Goal: Information Seeking & Learning: Learn about a topic

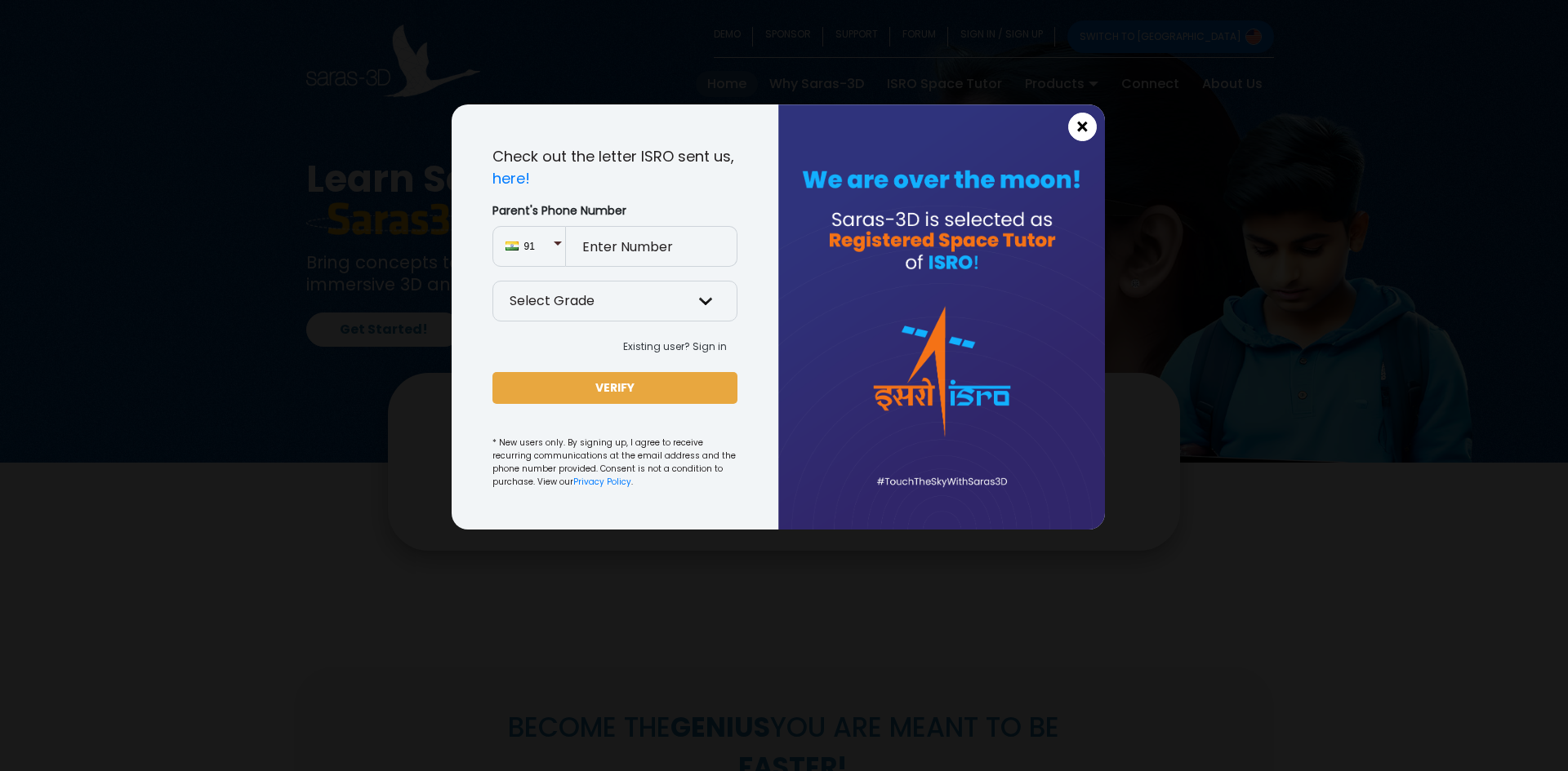
click at [1083, 128] on span "×" at bounding box center [1082, 127] width 14 height 21
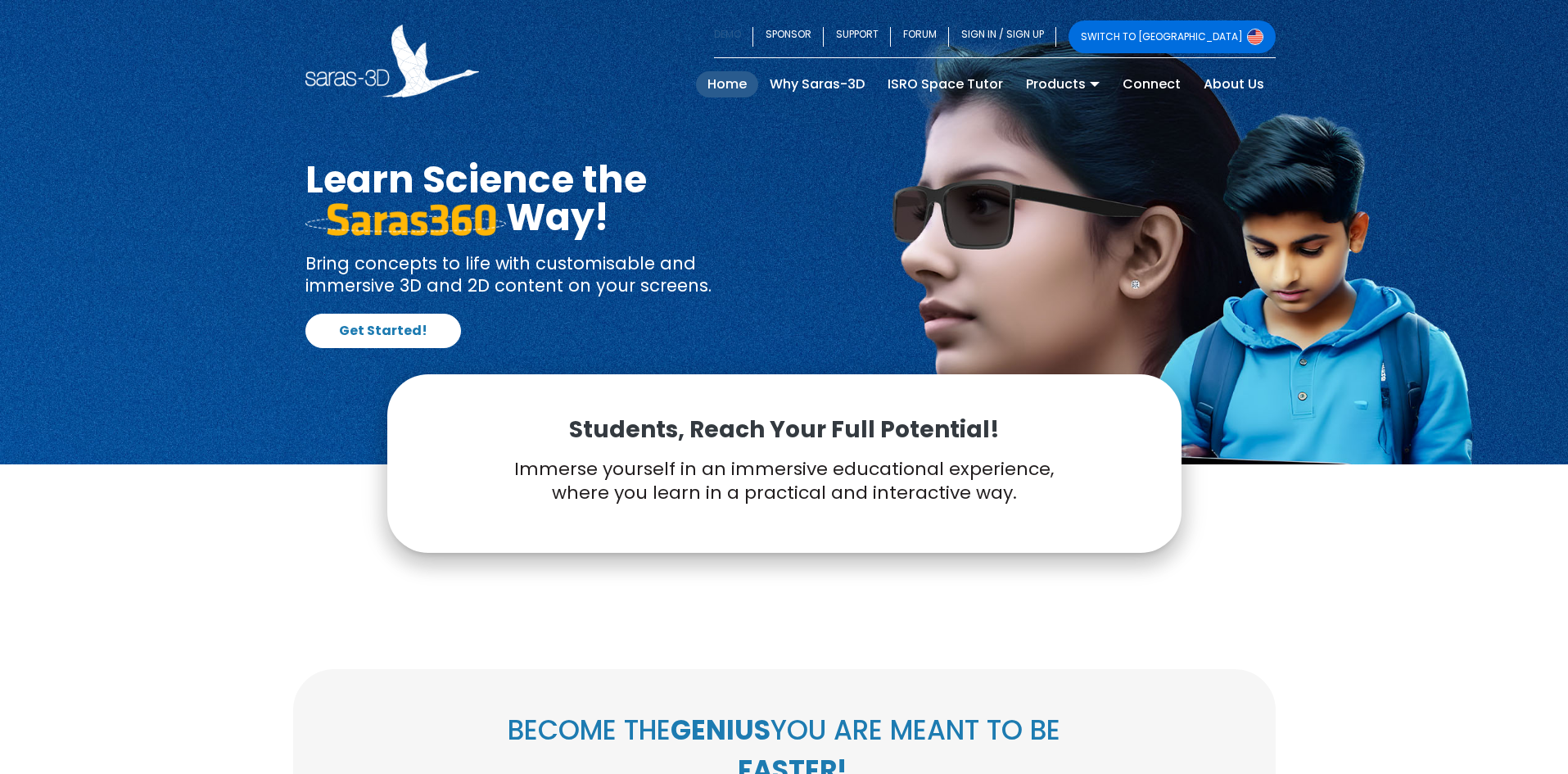
click at [753, 36] on link "DEMO" at bounding box center [733, 36] width 39 height 33
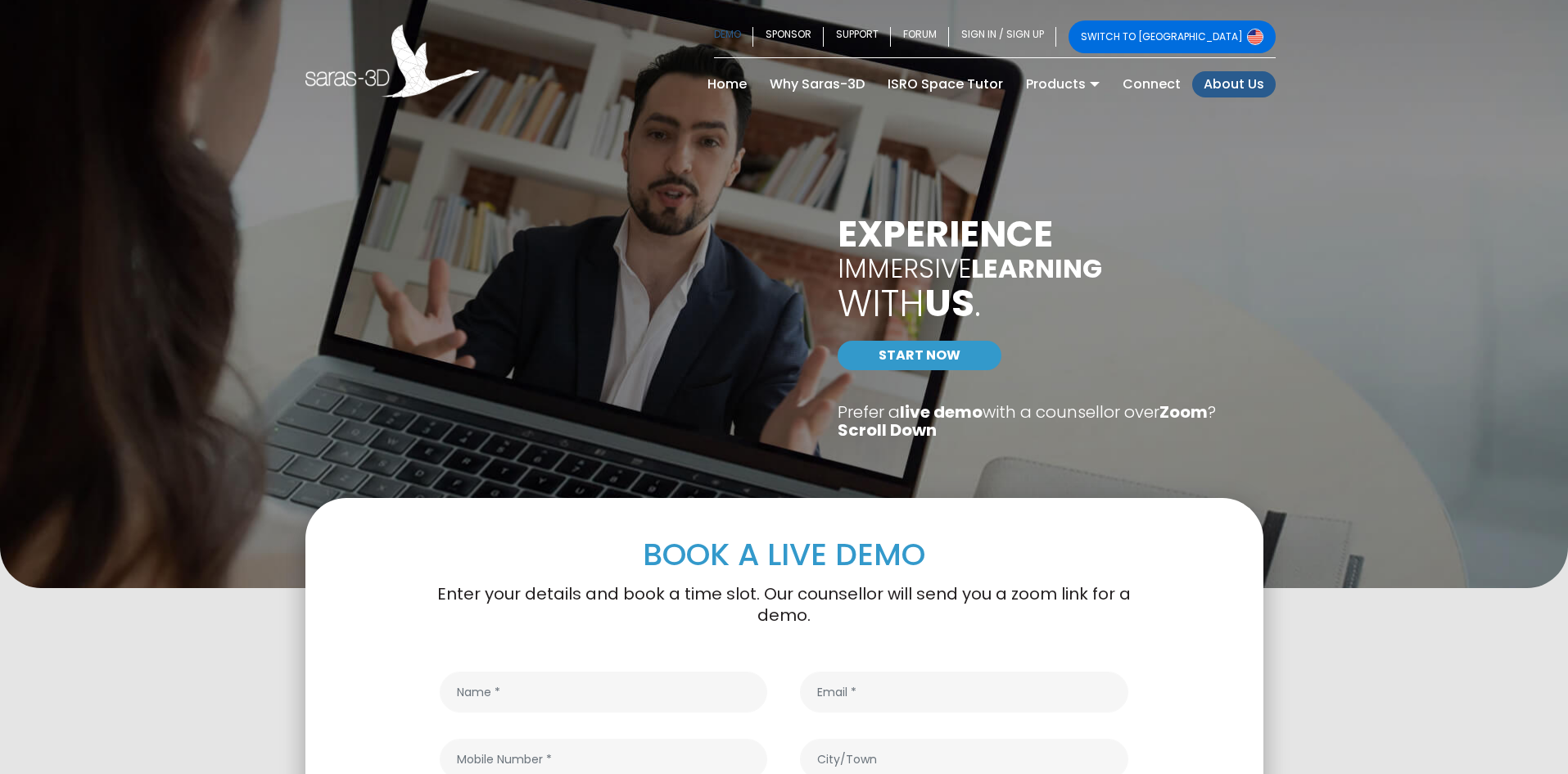
click at [1228, 89] on link "About Us" at bounding box center [1234, 84] width 84 height 26
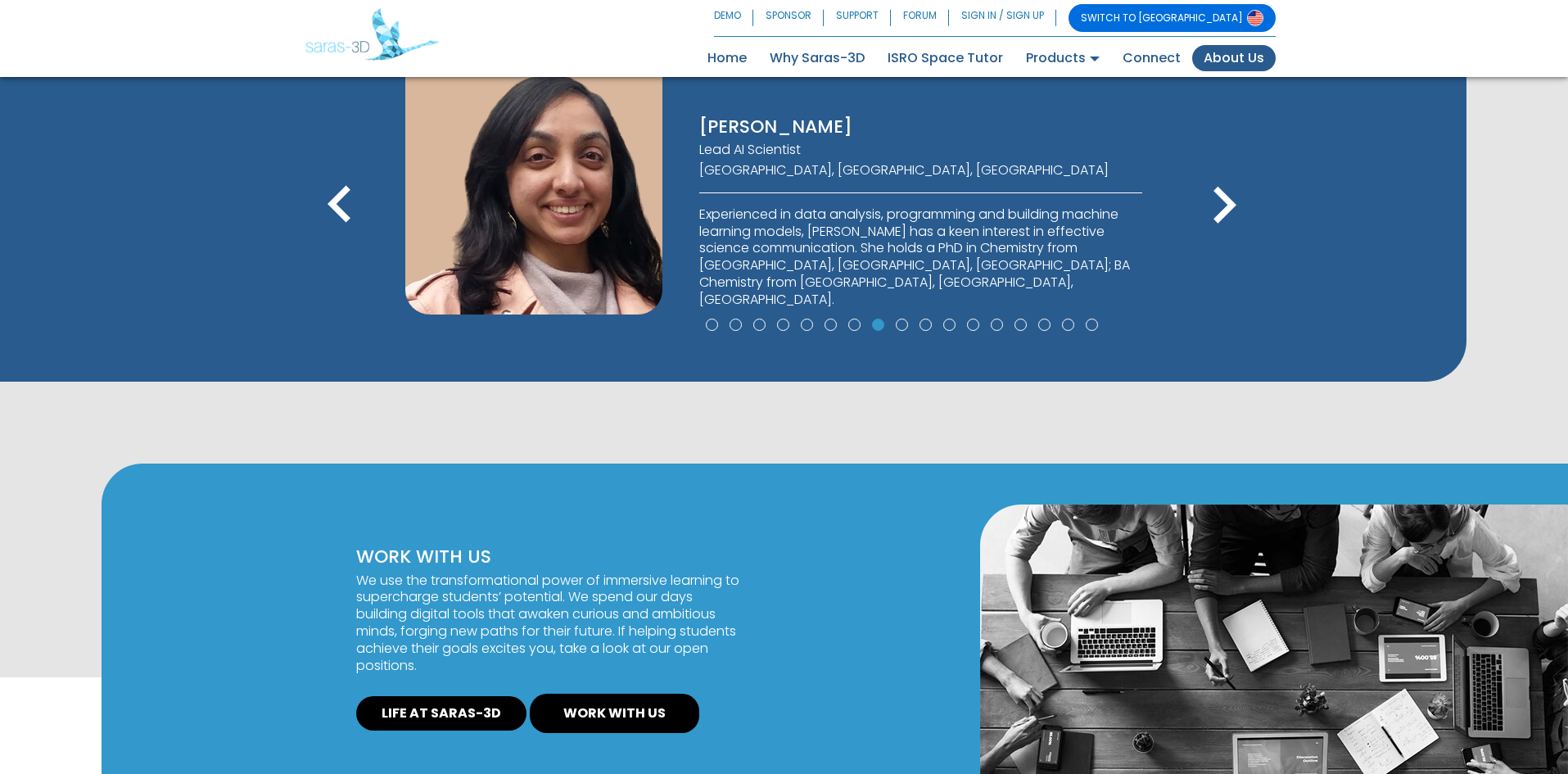
scroll to position [966, 0]
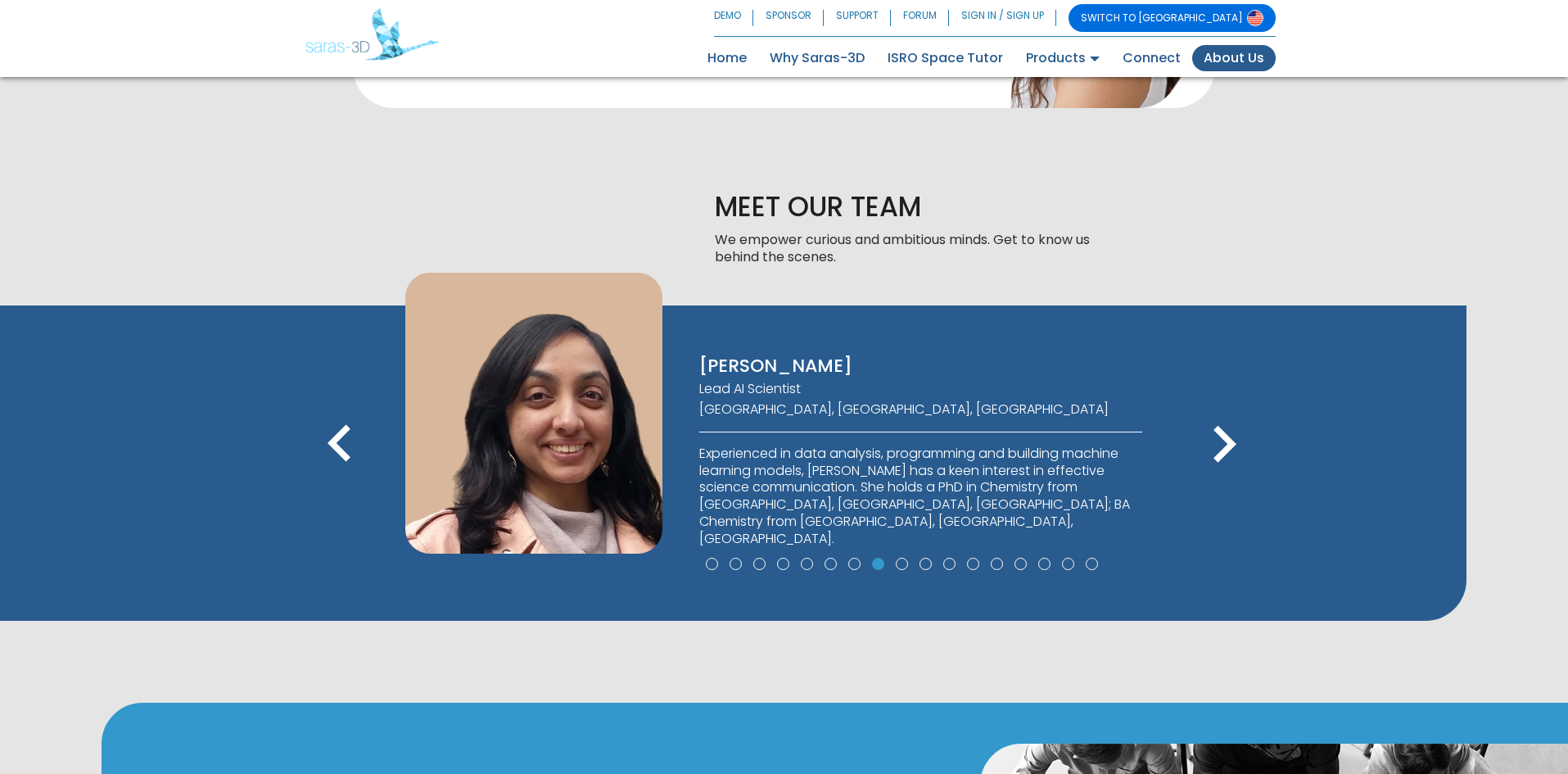
click at [1227, 431] on icon "keyboard_arrow_right" at bounding box center [1224, 445] width 74 height 74
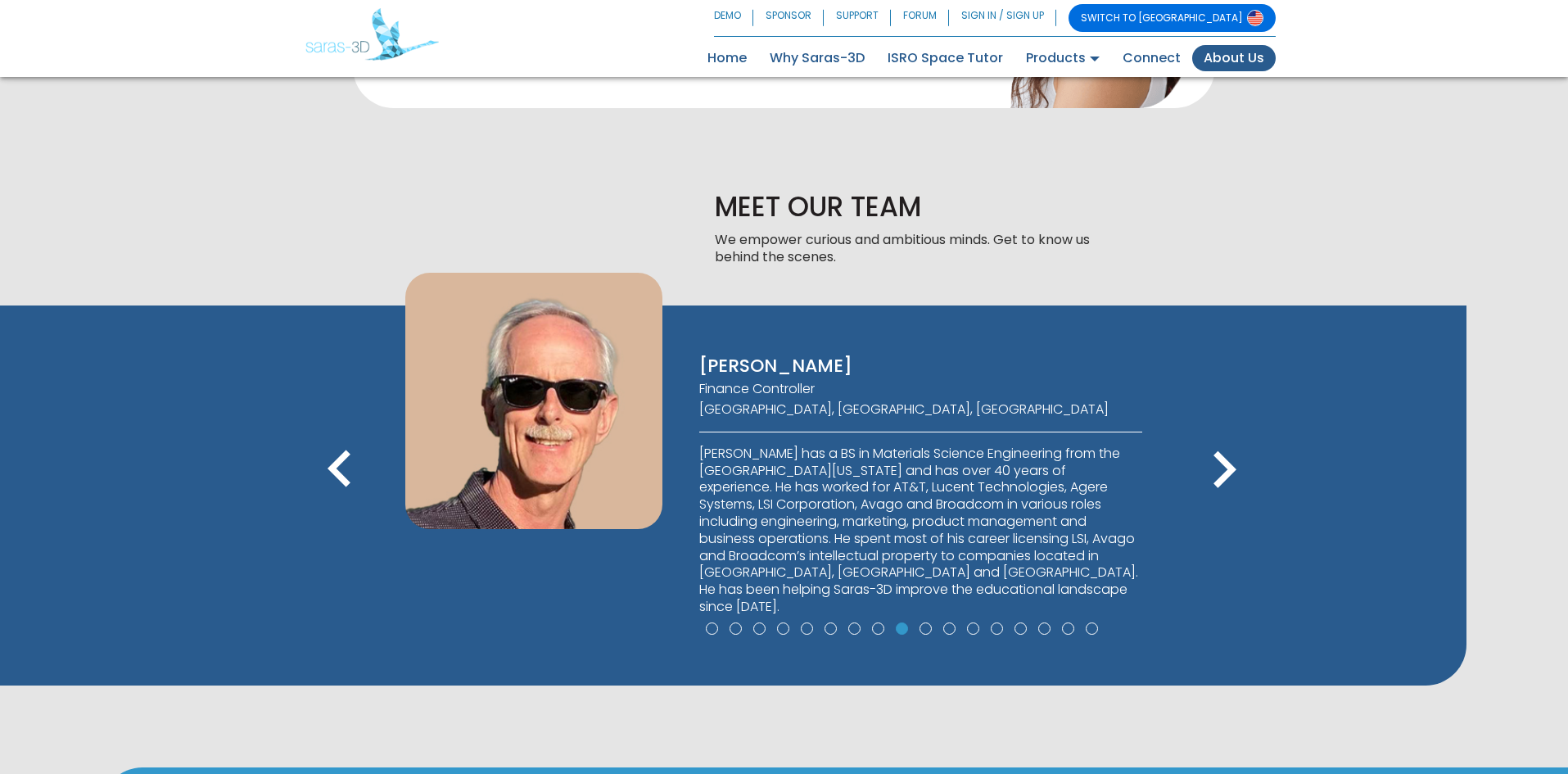
click at [1227, 431] on div "VIJAY ALBUQUERQUE CEO San Francisco Bay Area, CA, USA BIPIN DAMA Founder & CTO …" at bounding box center [733, 495] width 1466 height 380
click at [1221, 471] on icon "keyboard_arrow_right" at bounding box center [1224, 470] width 74 height 74
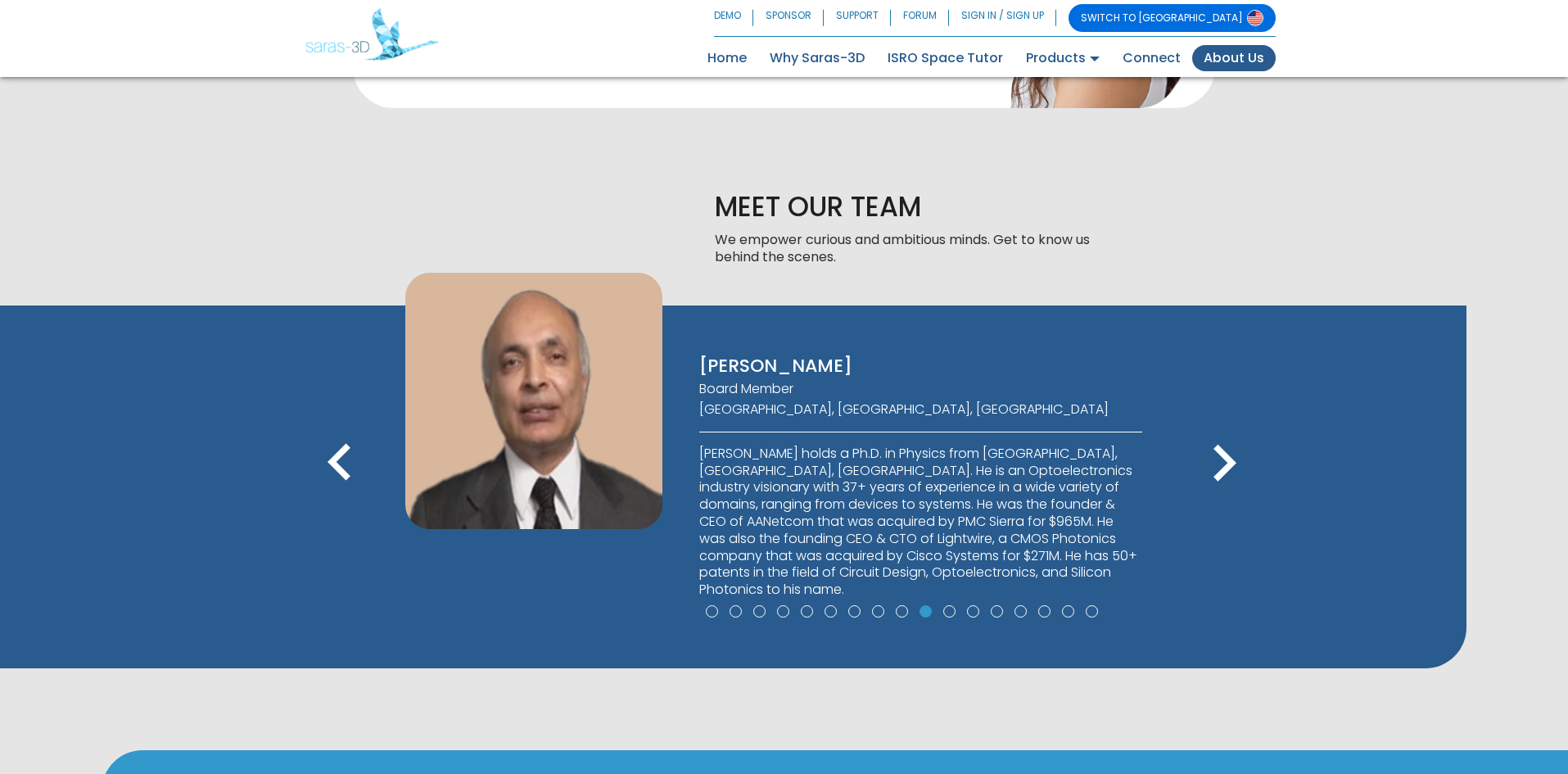
click at [1218, 475] on icon "keyboard_arrow_right" at bounding box center [1224, 464] width 74 height 74
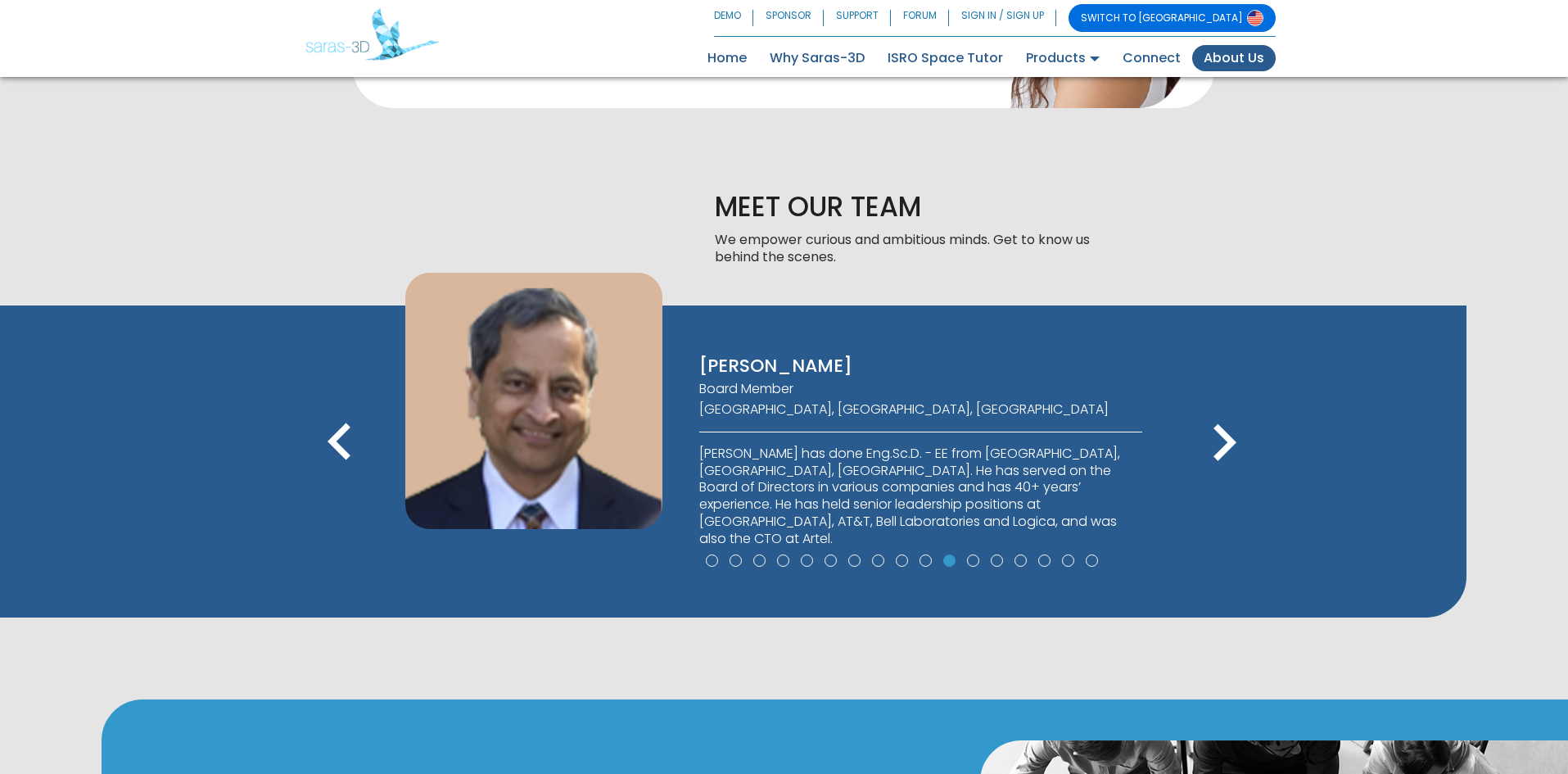
click at [1217, 476] on icon "keyboard_arrow_right" at bounding box center [1224, 443] width 74 height 74
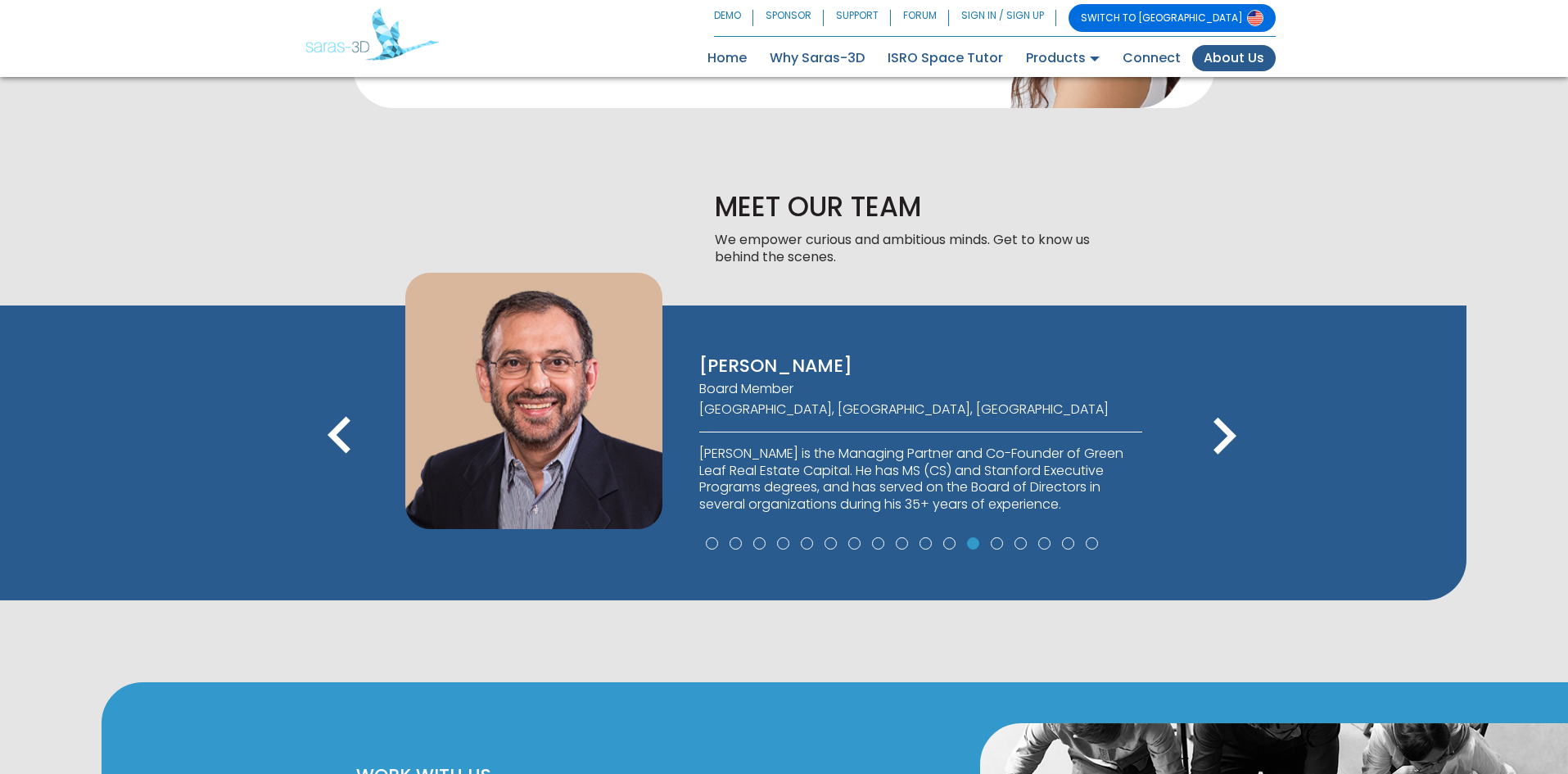
click at [1216, 478] on span "keyboard_arrow_right" at bounding box center [1224, 469] width 74 height 18
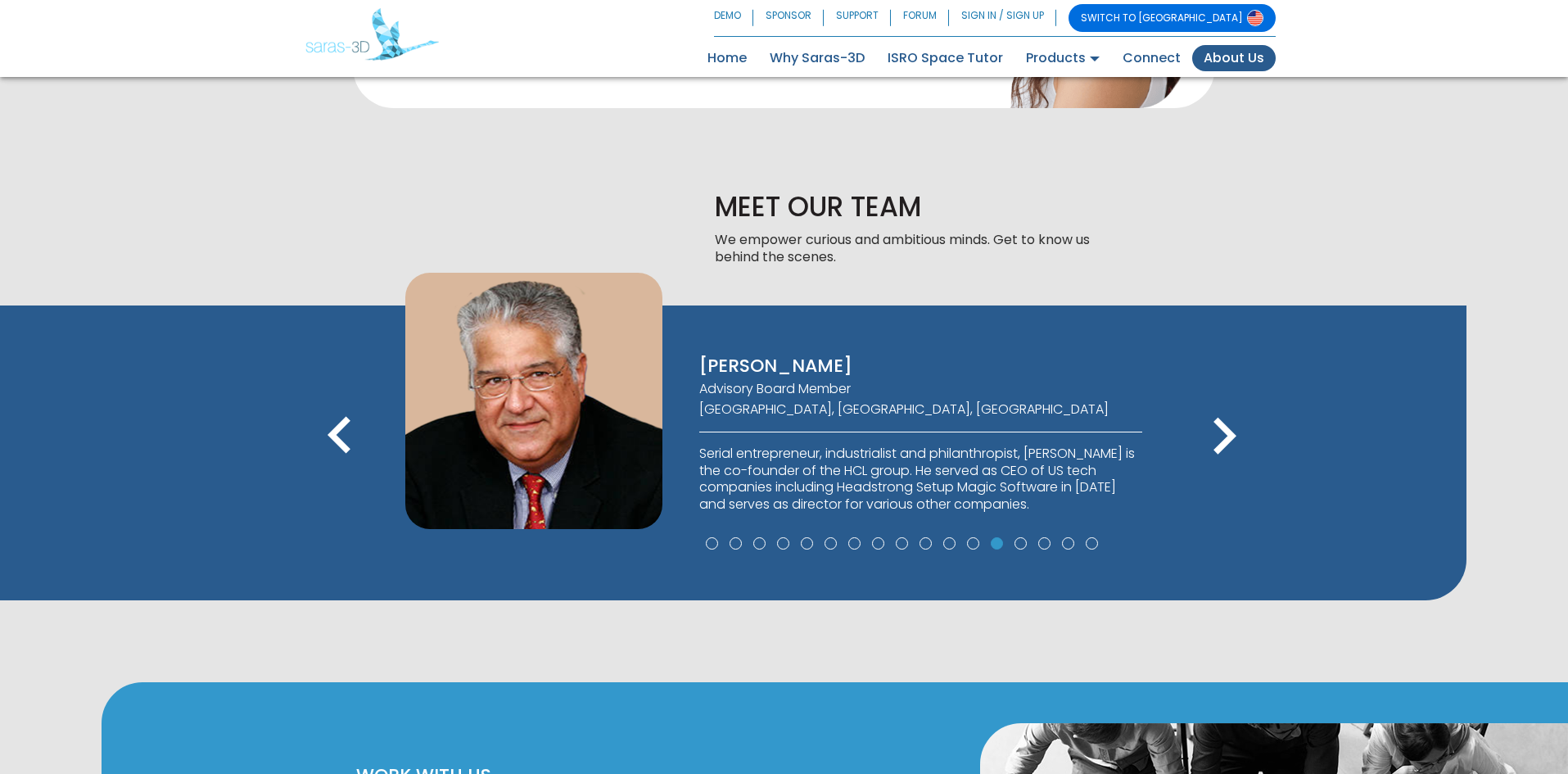
click at [1216, 479] on button "keyboard_arrow_right" at bounding box center [1224, 439] width 74 height 80
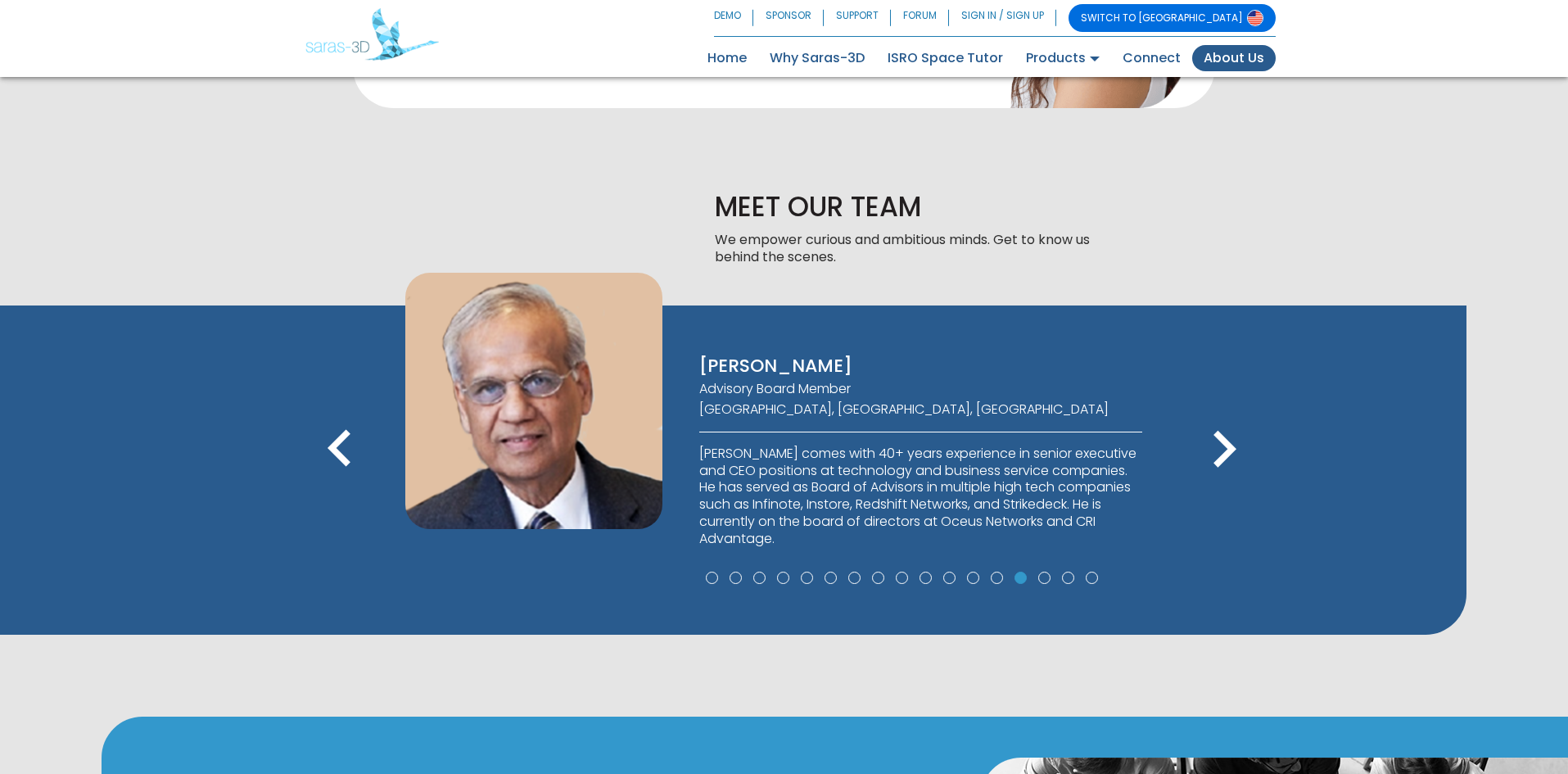
click at [1216, 479] on icon "keyboard_arrow_right" at bounding box center [1224, 450] width 74 height 74
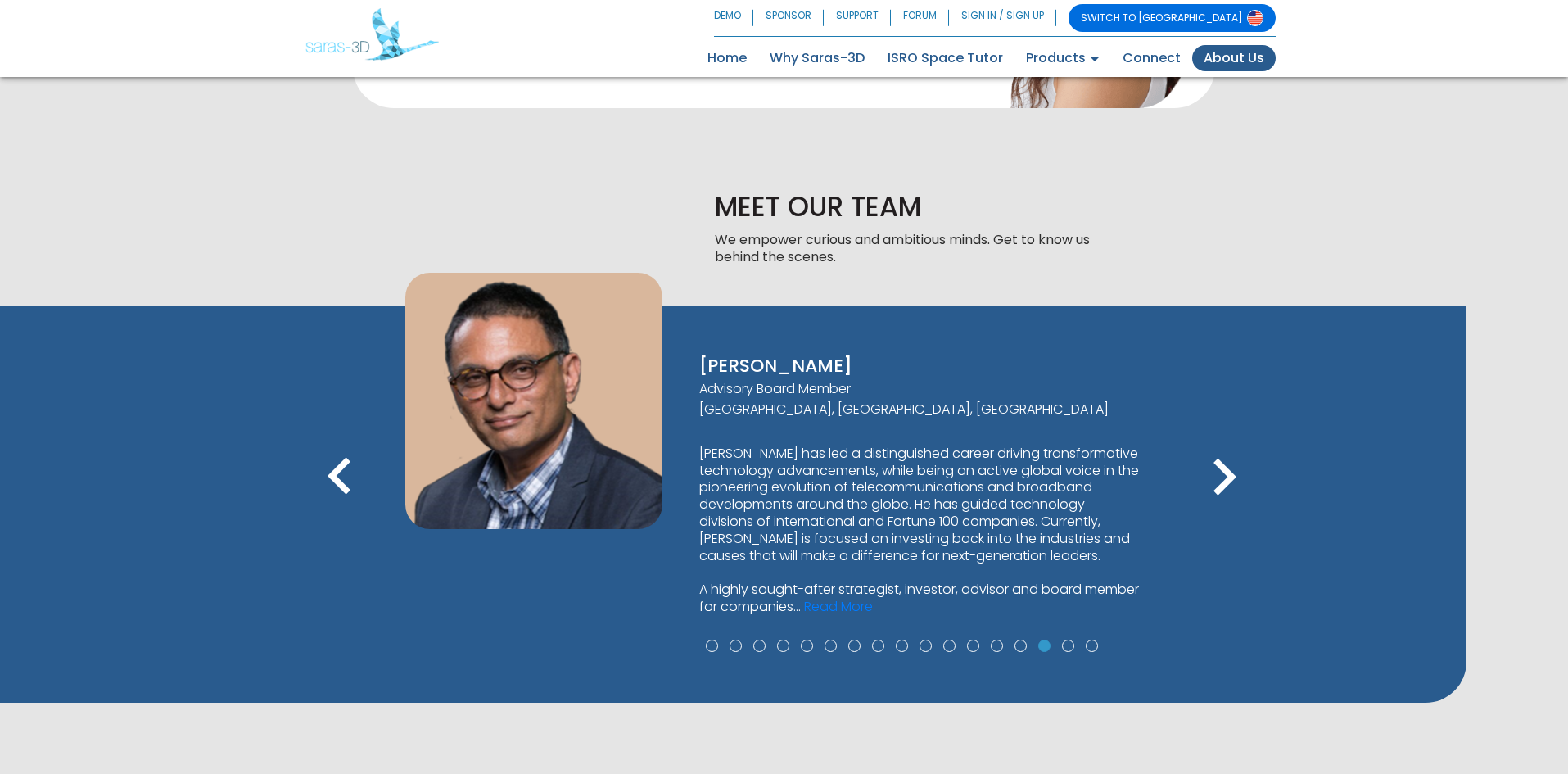
click at [1216, 479] on icon "keyboard_arrow_right" at bounding box center [1224, 478] width 74 height 74
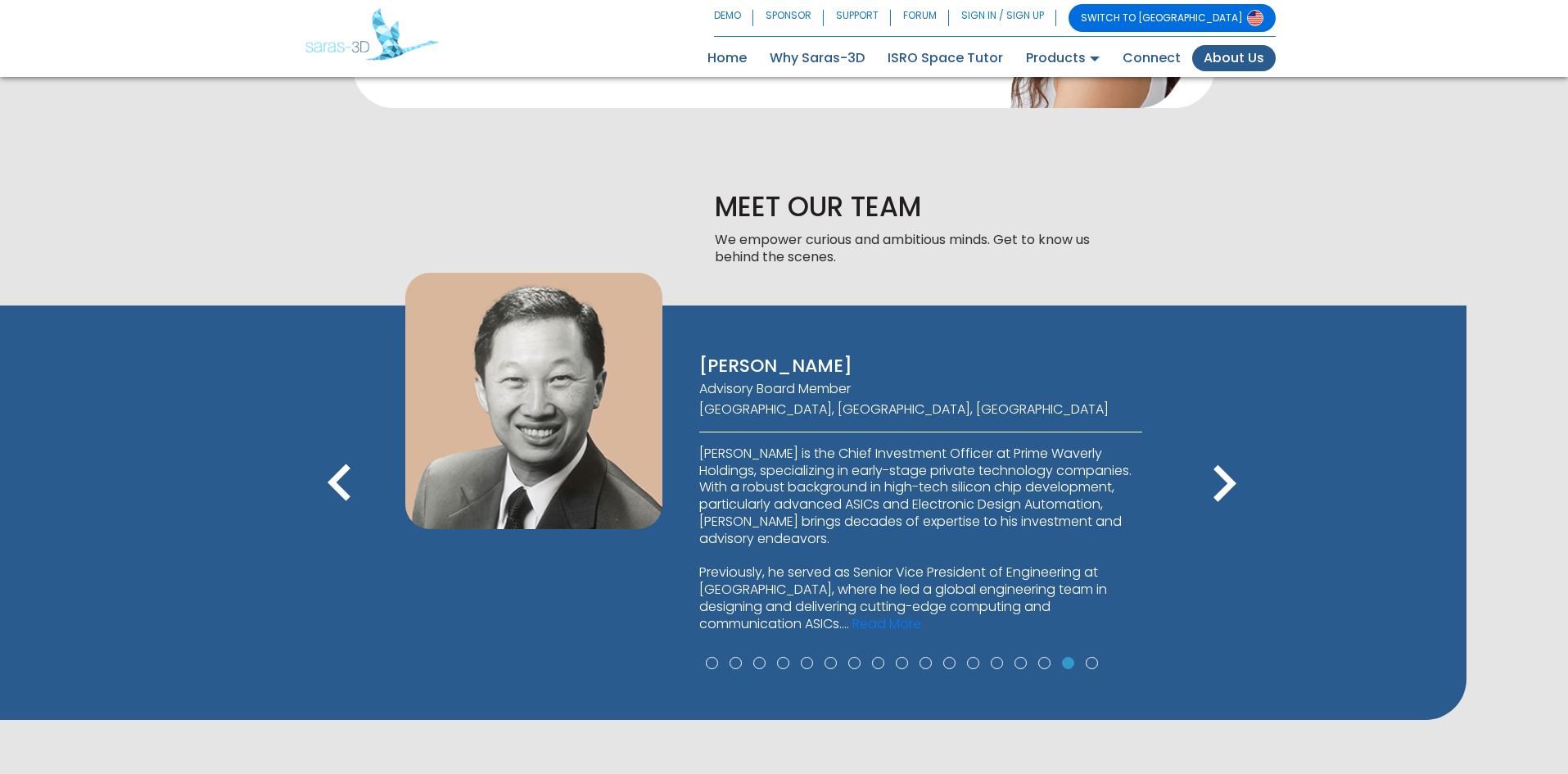
click at [1216, 479] on icon "keyboard_arrow_right" at bounding box center [1224, 484] width 74 height 74
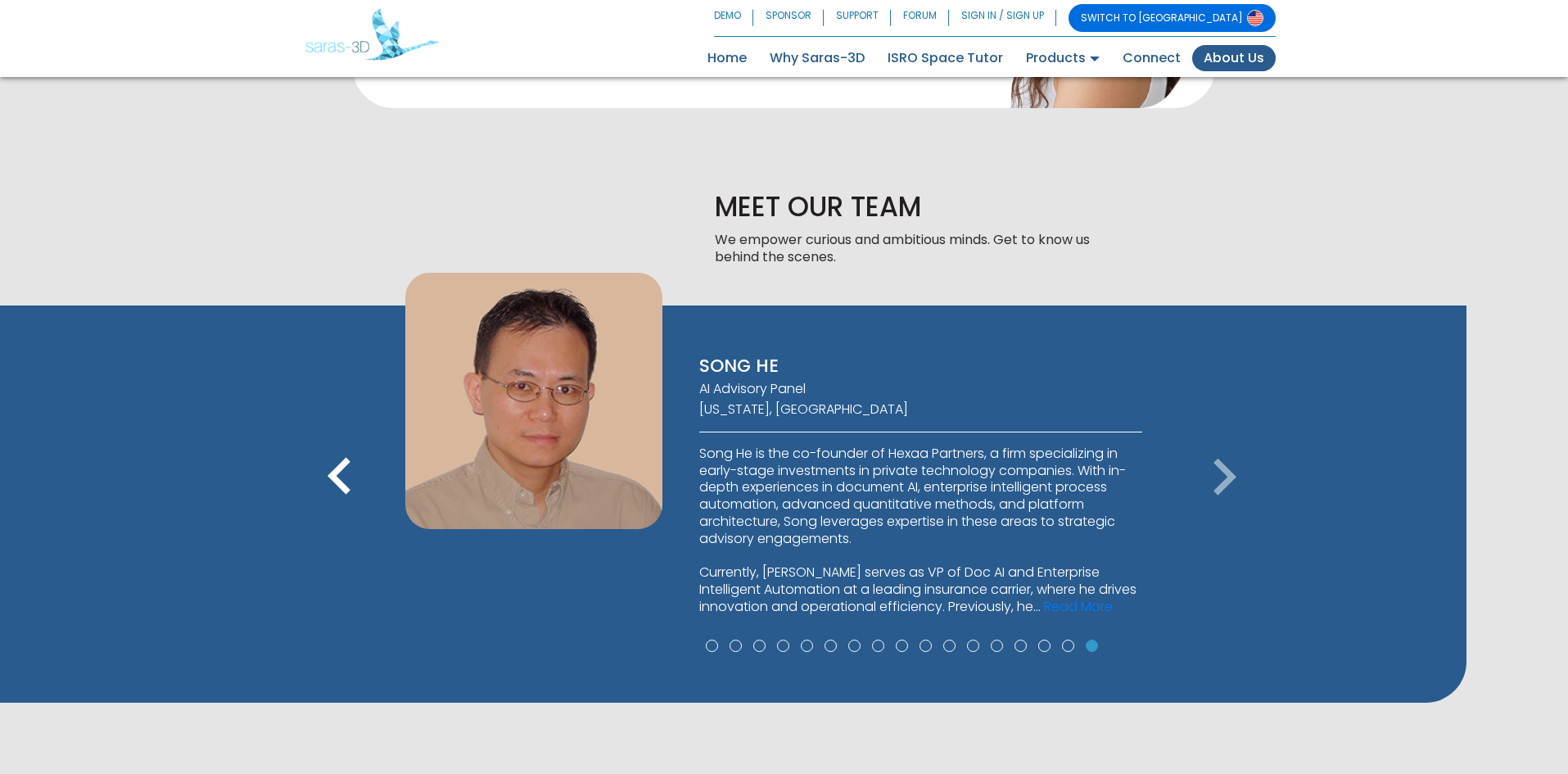
click at [1216, 479] on icon "keyboard_arrow_right" at bounding box center [1224, 478] width 74 height 74
click at [1239, 473] on icon "keyboard_arrow_right" at bounding box center [1224, 478] width 74 height 74
click at [345, 473] on icon "keyboard_arrow_left" at bounding box center [340, 478] width 74 height 74
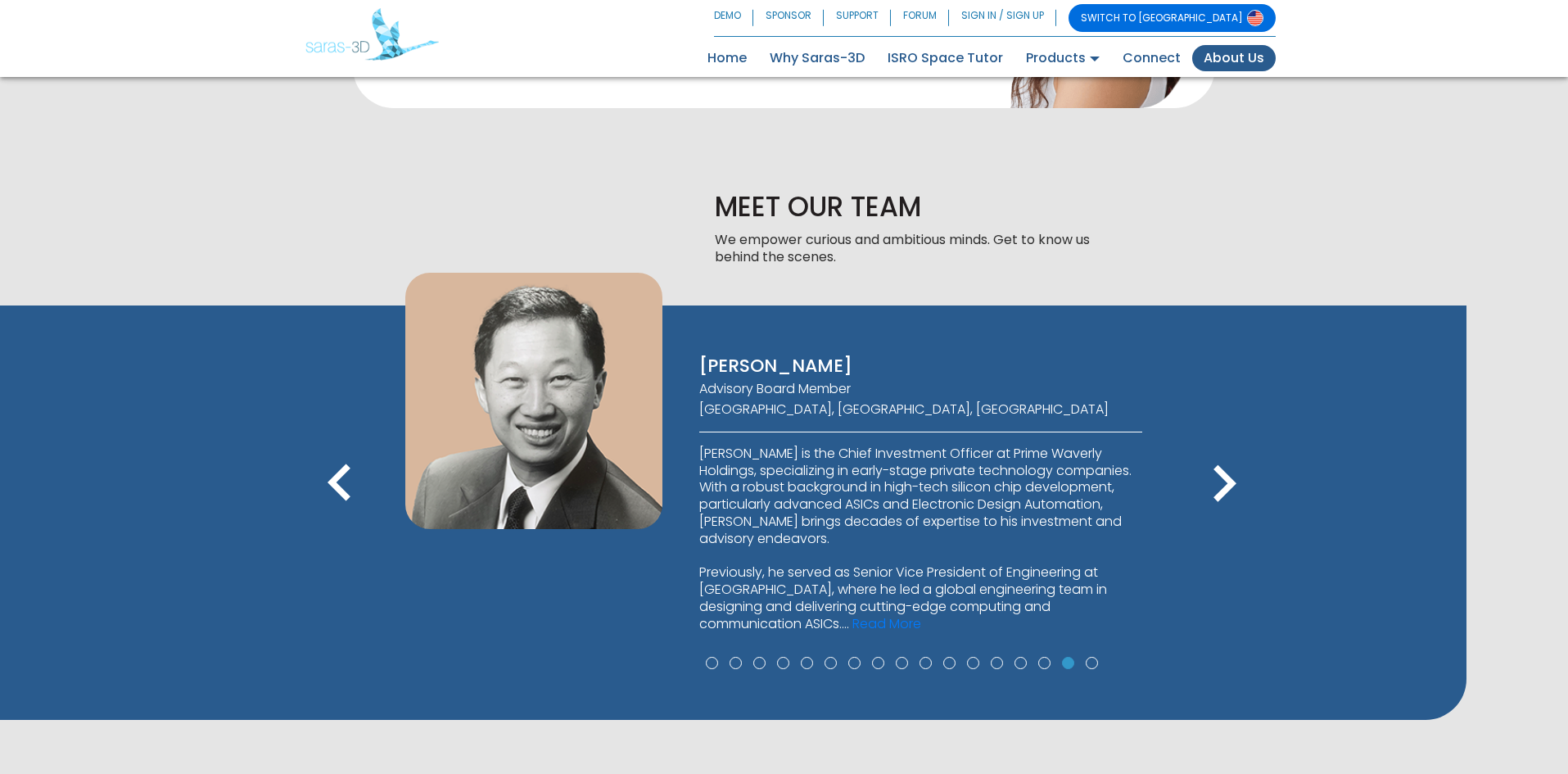
click at [345, 473] on icon "keyboard_arrow_left" at bounding box center [340, 484] width 74 height 74
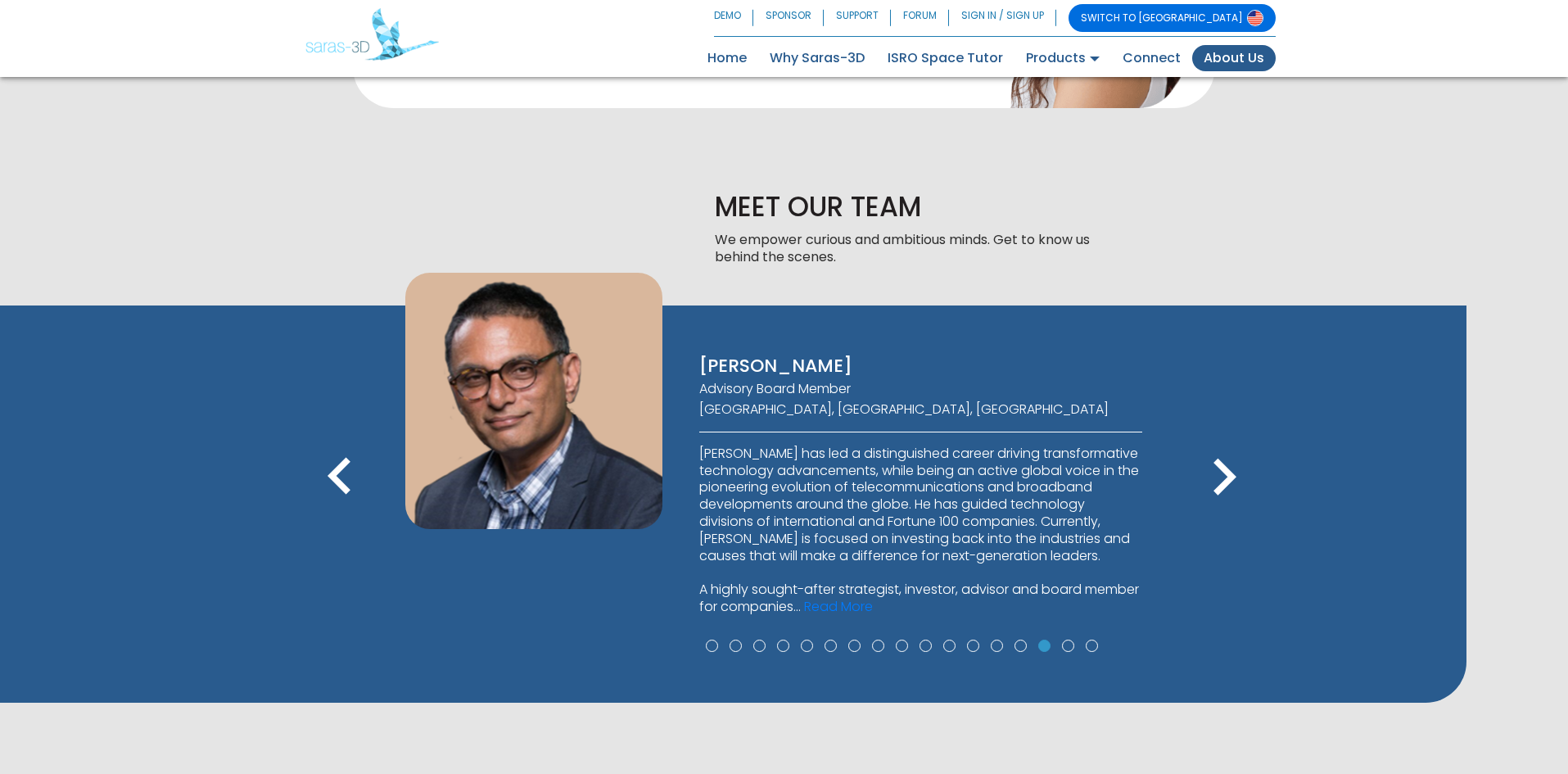
click at [345, 472] on icon "keyboard_arrow_left" at bounding box center [340, 478] width 74 height 74
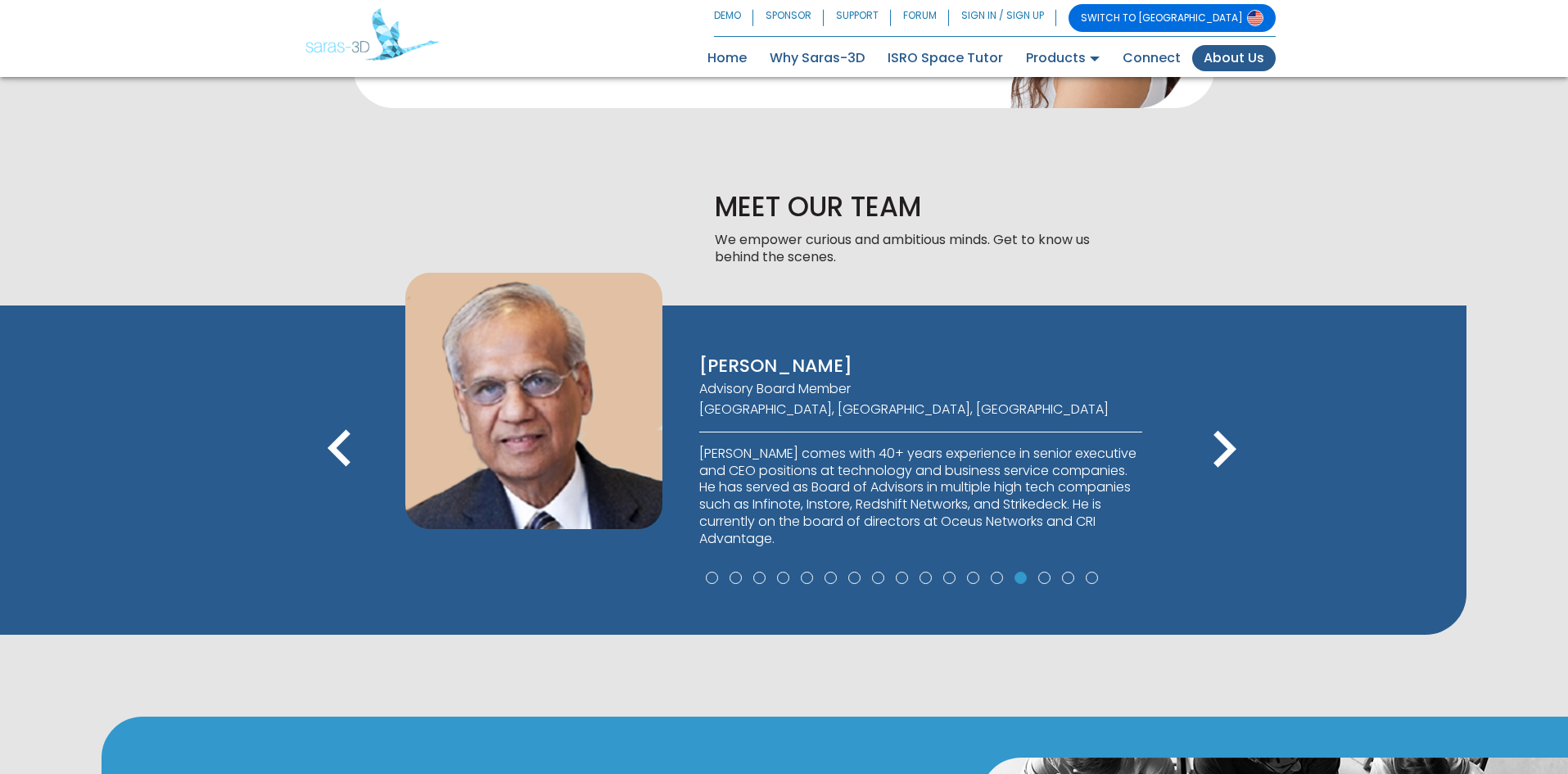
click at [345, 472] on icon "keyboard_arrow_left" at bounding box center [340, 450] width 74 height 74
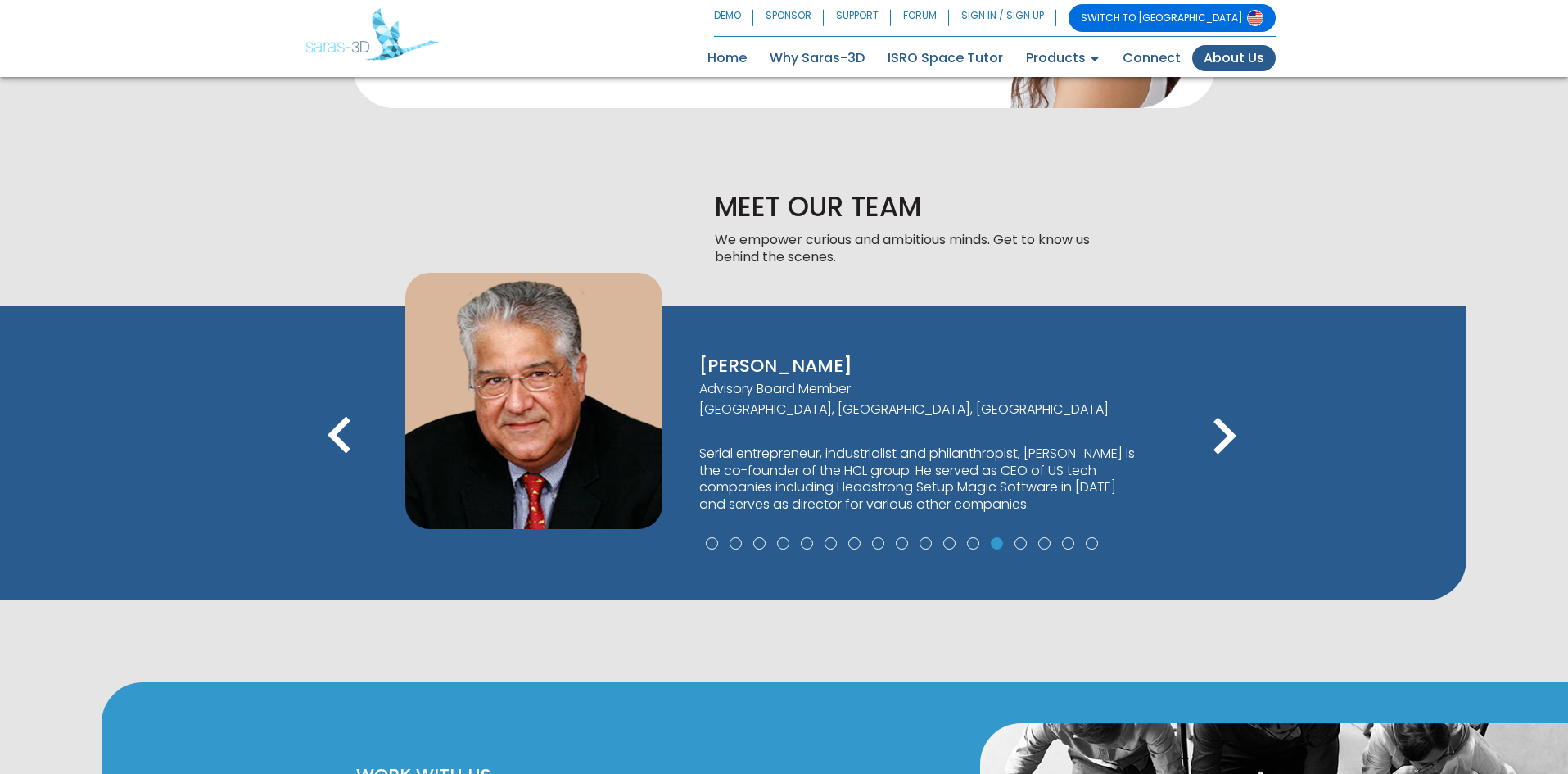
click at [345, 463] on icon "keyboard_arrow_left" at bounding box center [340, 437] width 74 height 74
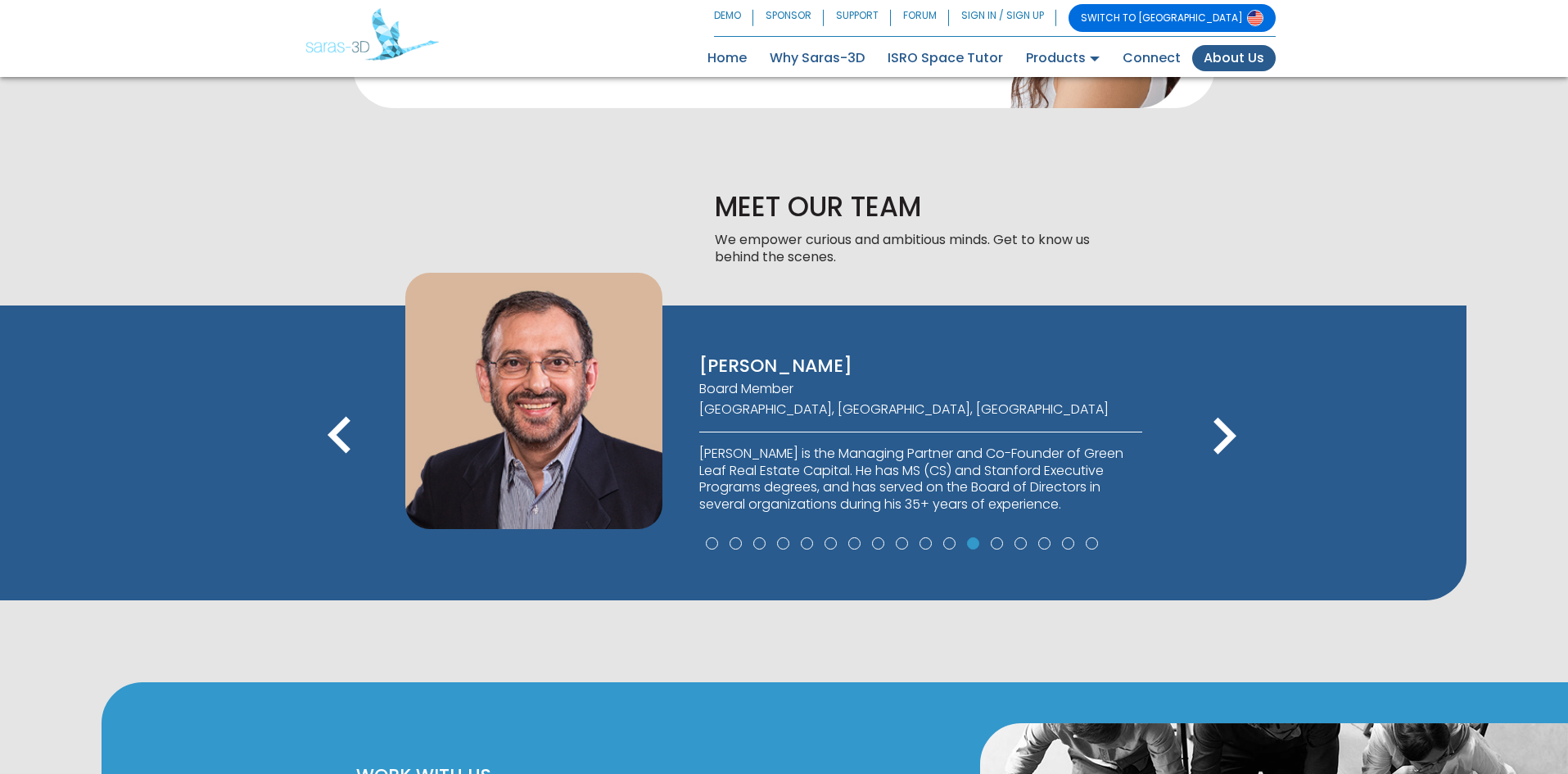
click at [345, 463] on icon "keyboard_arrow_left" at bounding box center [340, 437] width 74 height 74
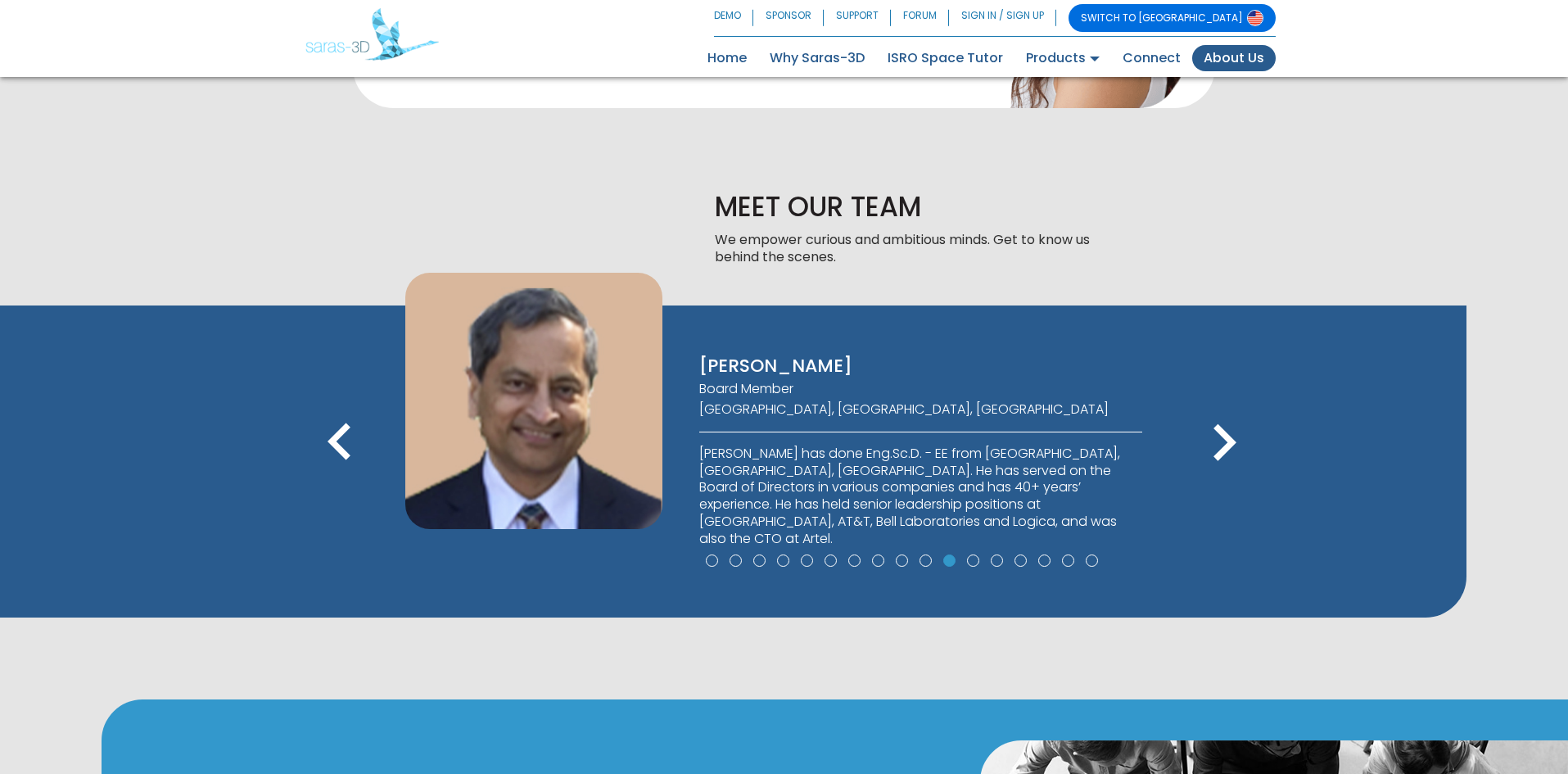
click at [345, 463] on icon "keyboard_arrow_left" at bounding box center [340, 443] width 74 height 74
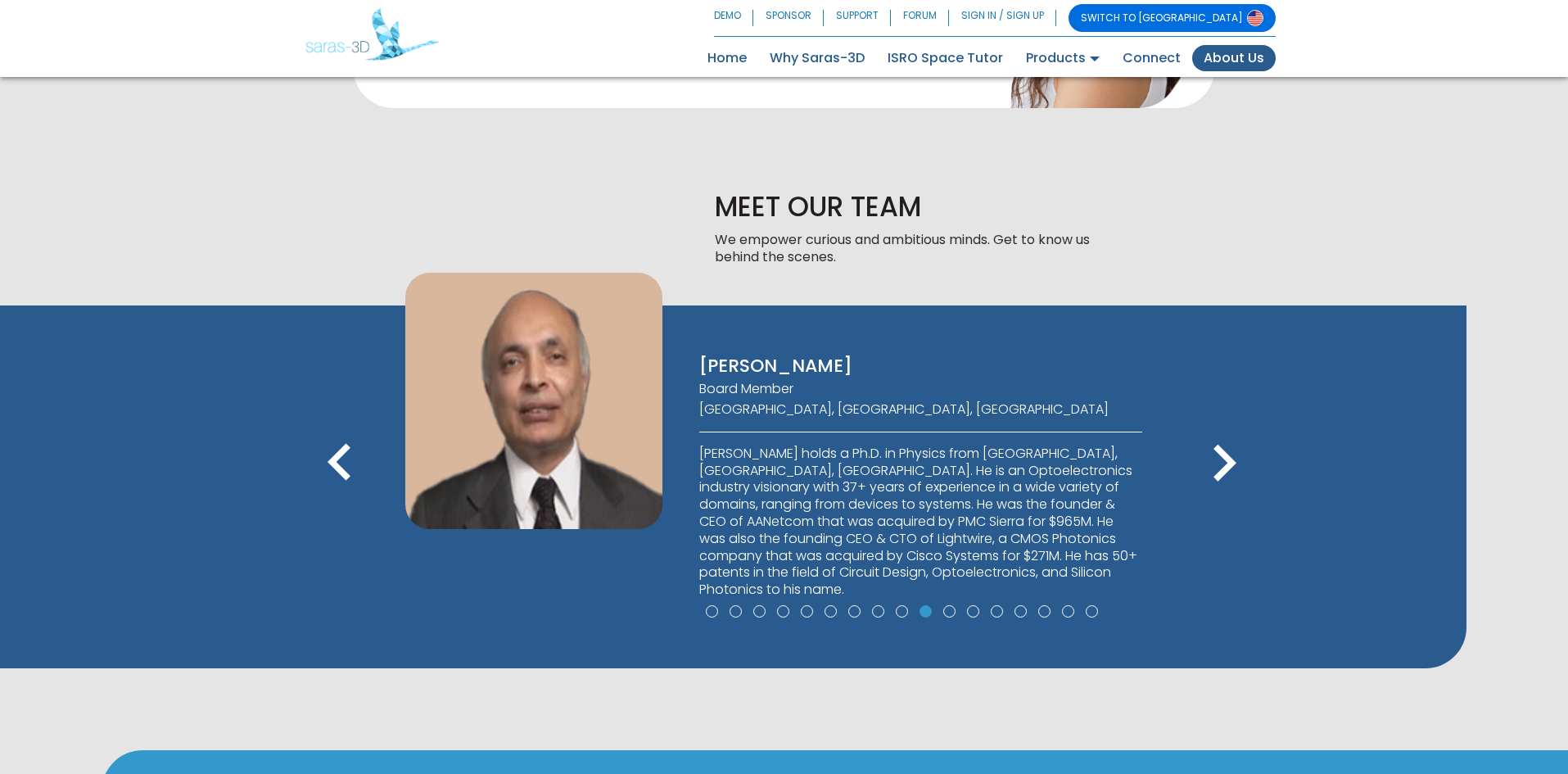
click at [345, 463] on icon "keyboard_arrow_left" at bounding box center [340, 464] width 74 height 74
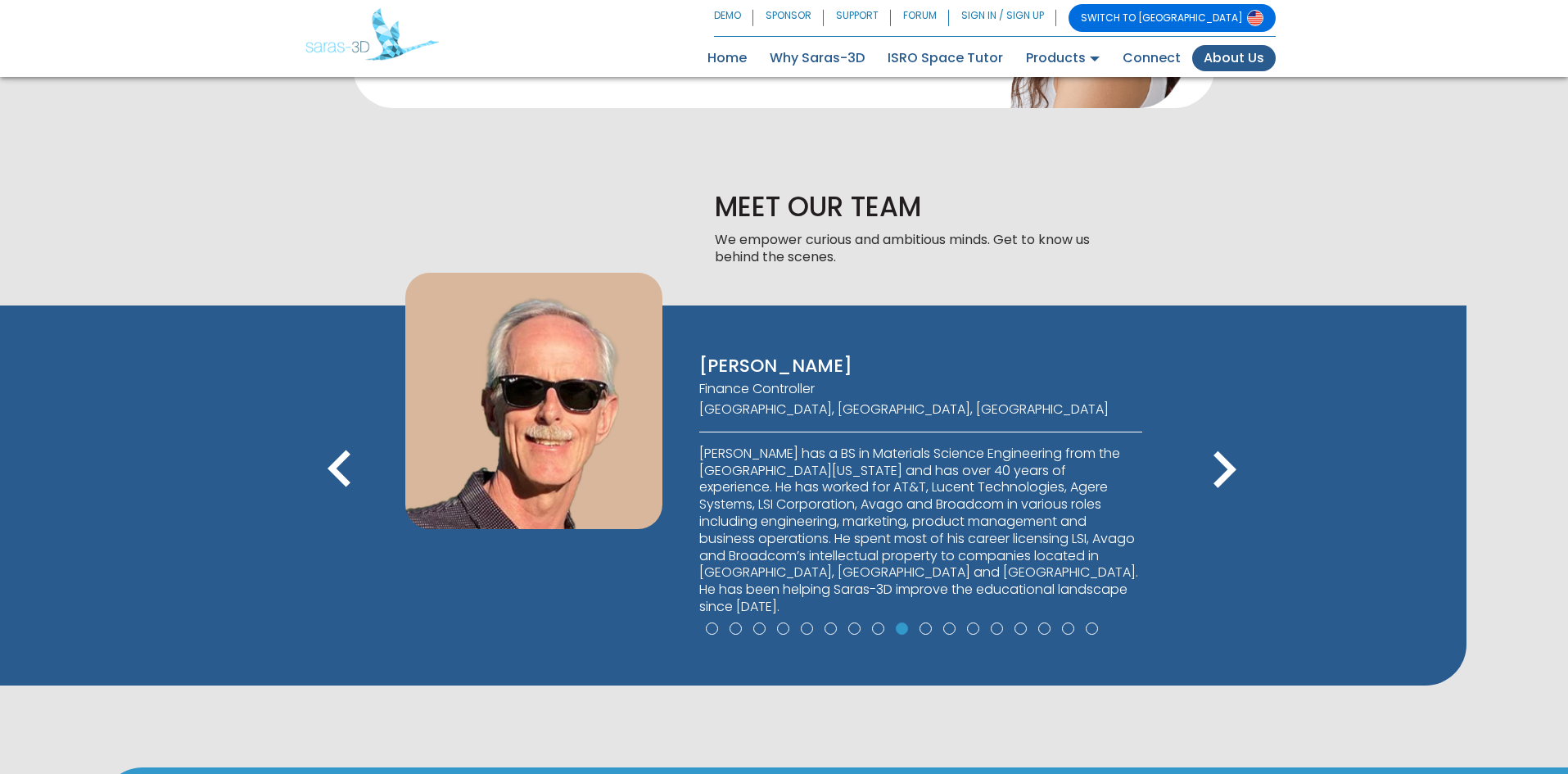
click at [345, 463] on icon "keyboard_arrow_left" at bounding box center [340, 470] width 74 height 74
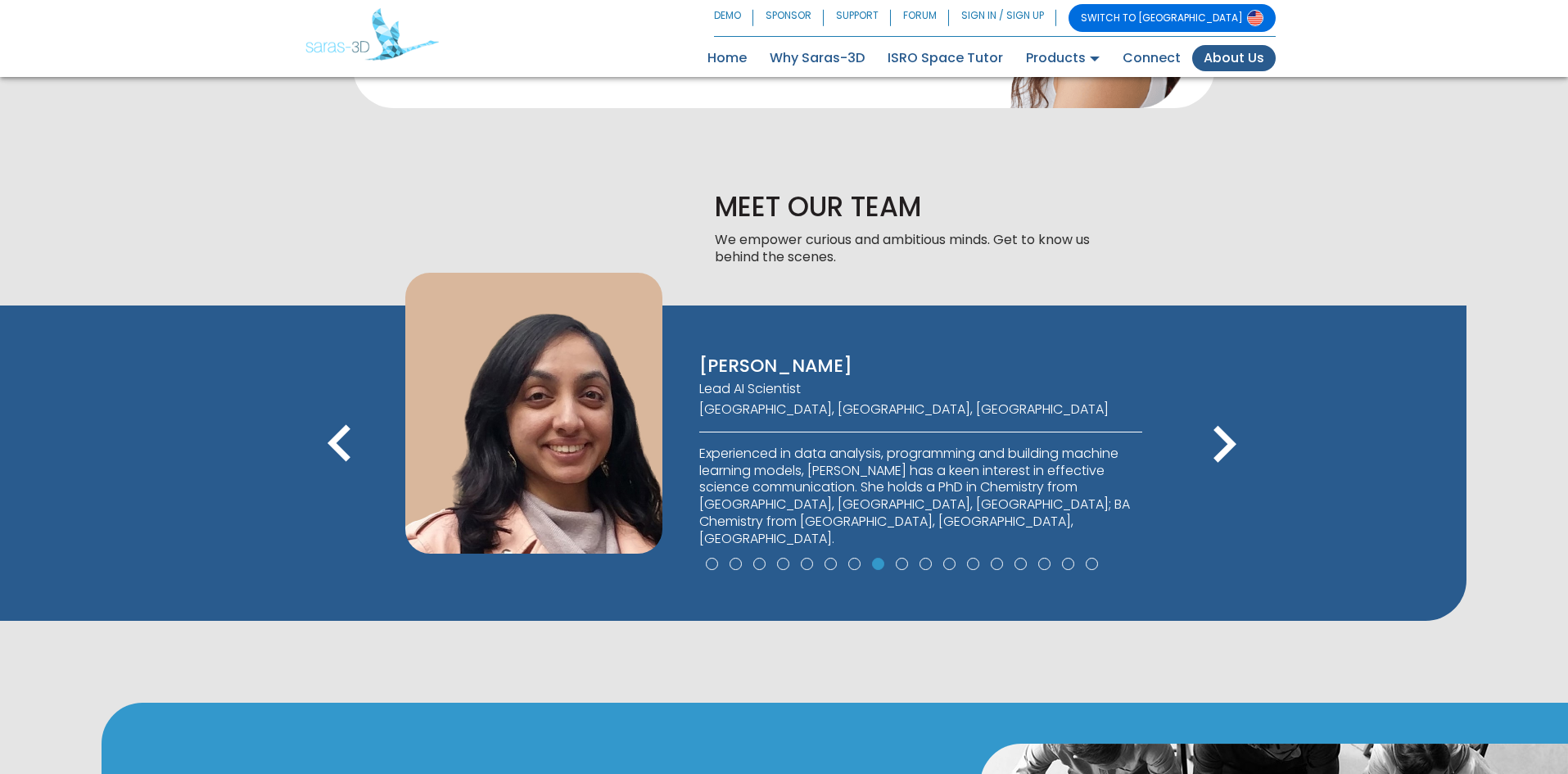
click at [345, 463] on icon "keyboard_arrow_left" at bounding box center [340, 445] width 74 height 74
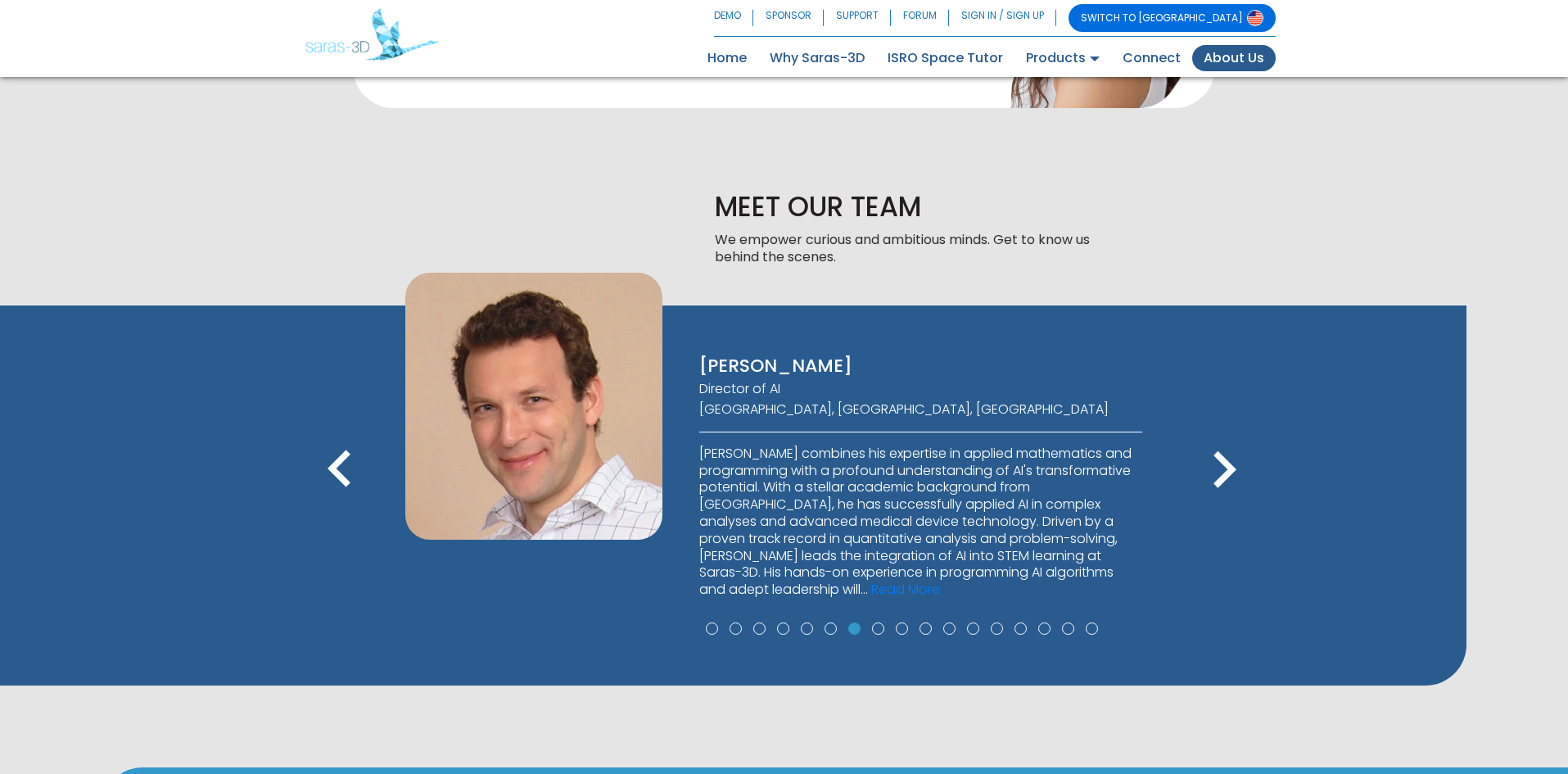
click at [345, 463] on icon "keyboard_arrow_left" at bounding box center [340, 470] width 74 height 74
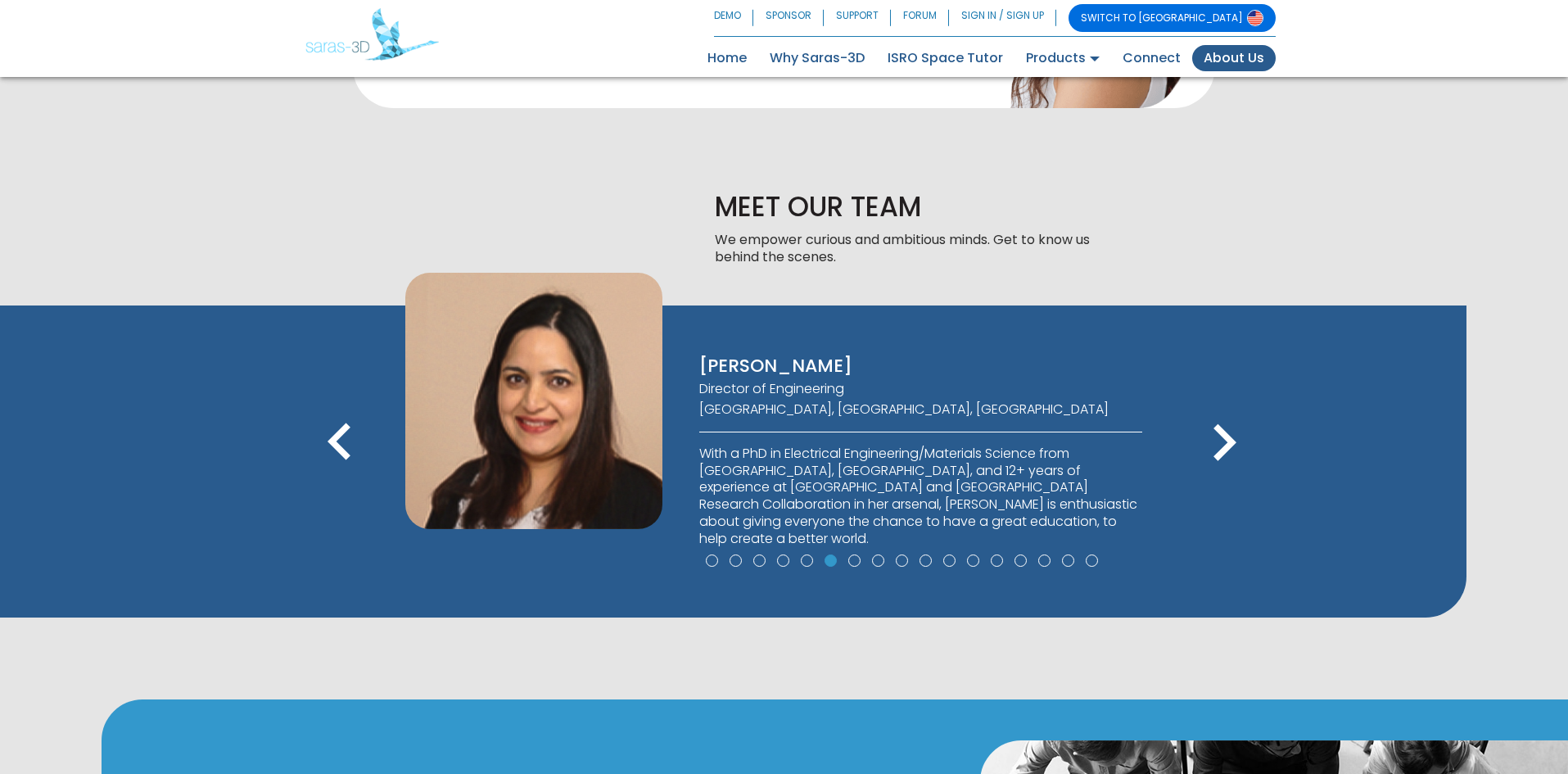
click at [345, 463] on icon "keyboard_arrow_left" at bounding box center [340, 443] width 74 height 74
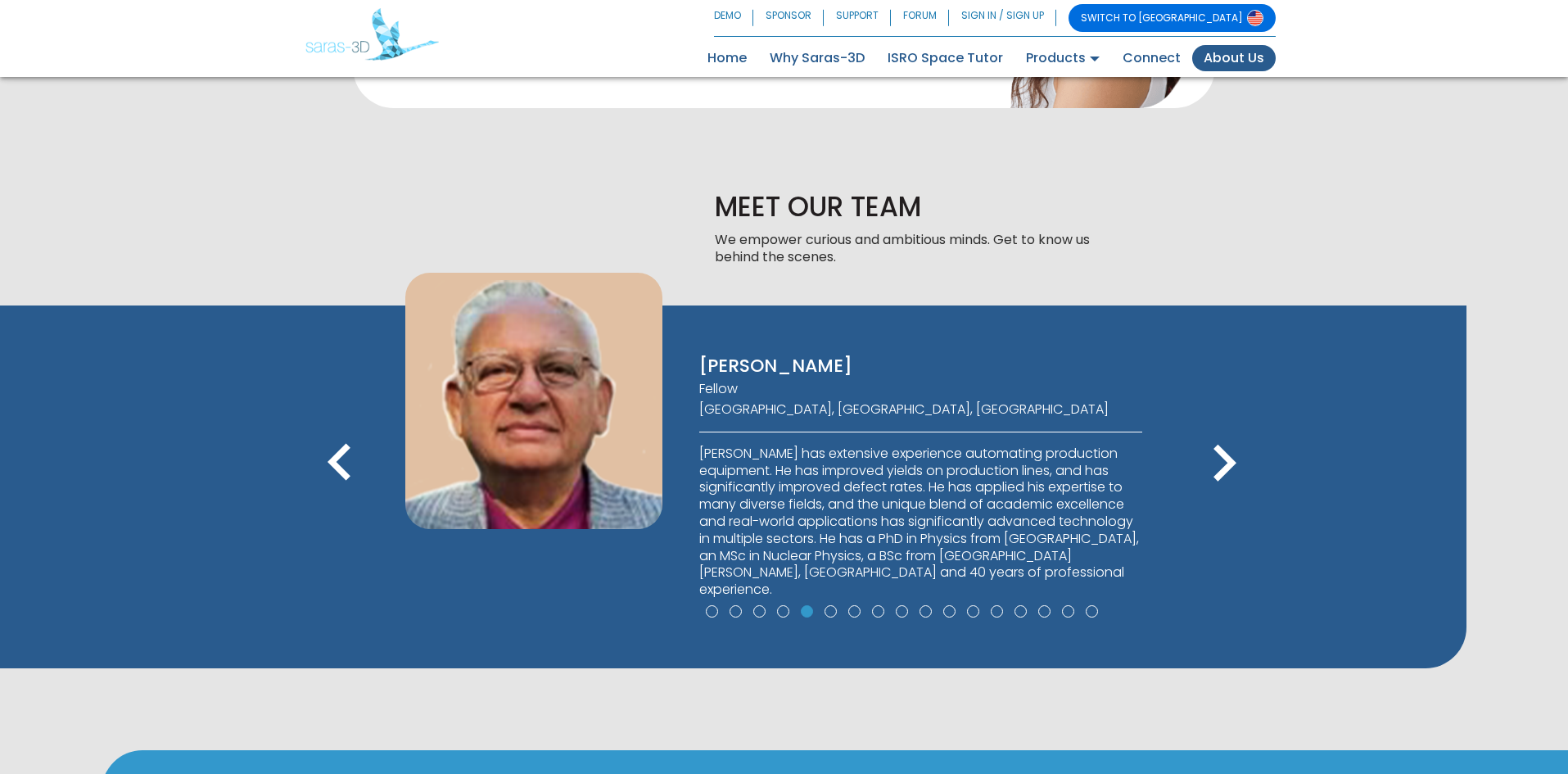
click at [345, 463] on icon "keyboard_arrow_left" at bounding box center [340, 464] width 74 height 74
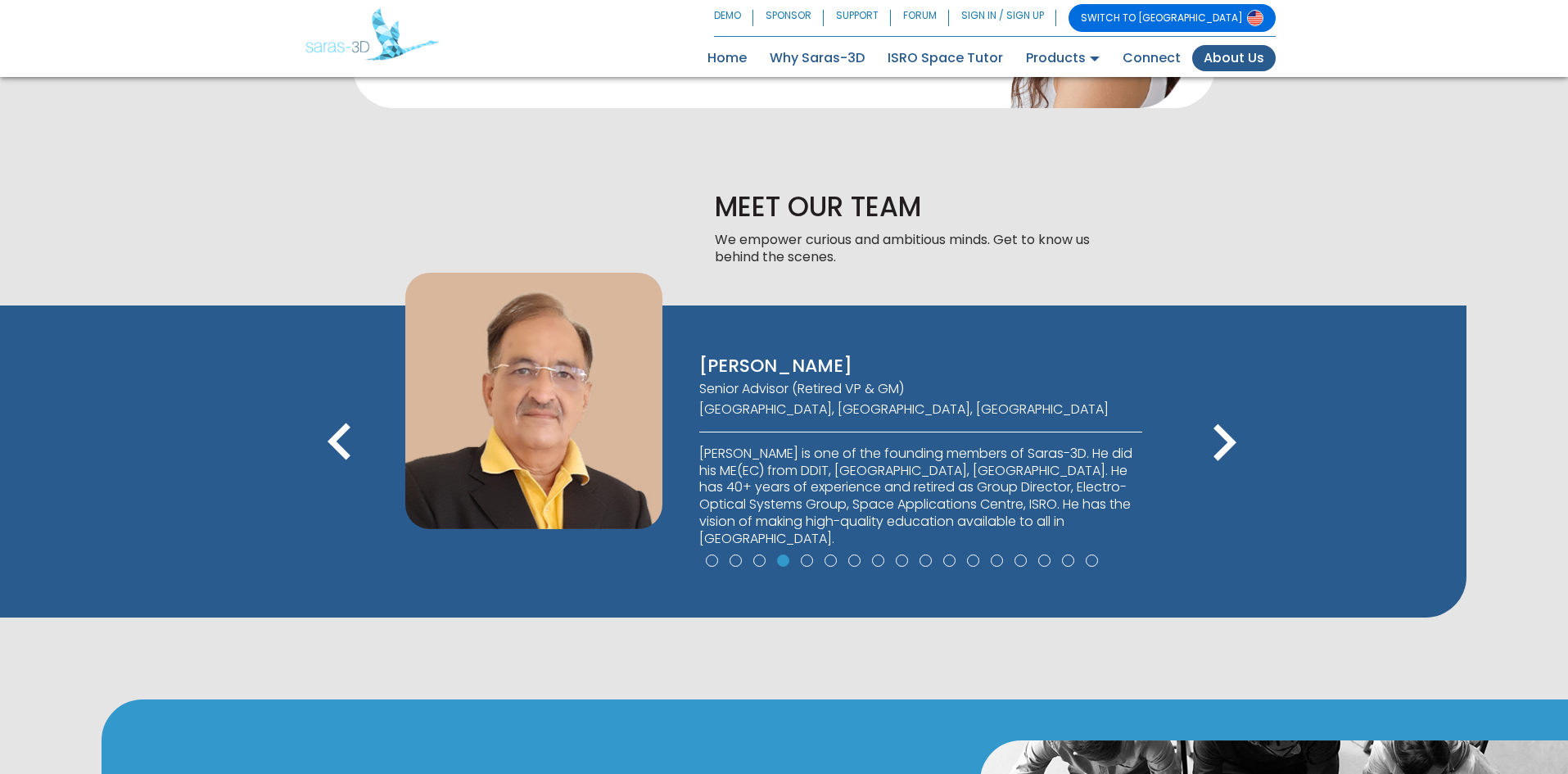
click at [345, 463] on icon "keyboard_arrow_left" at bounding box center [340, 443] width 74 height 74
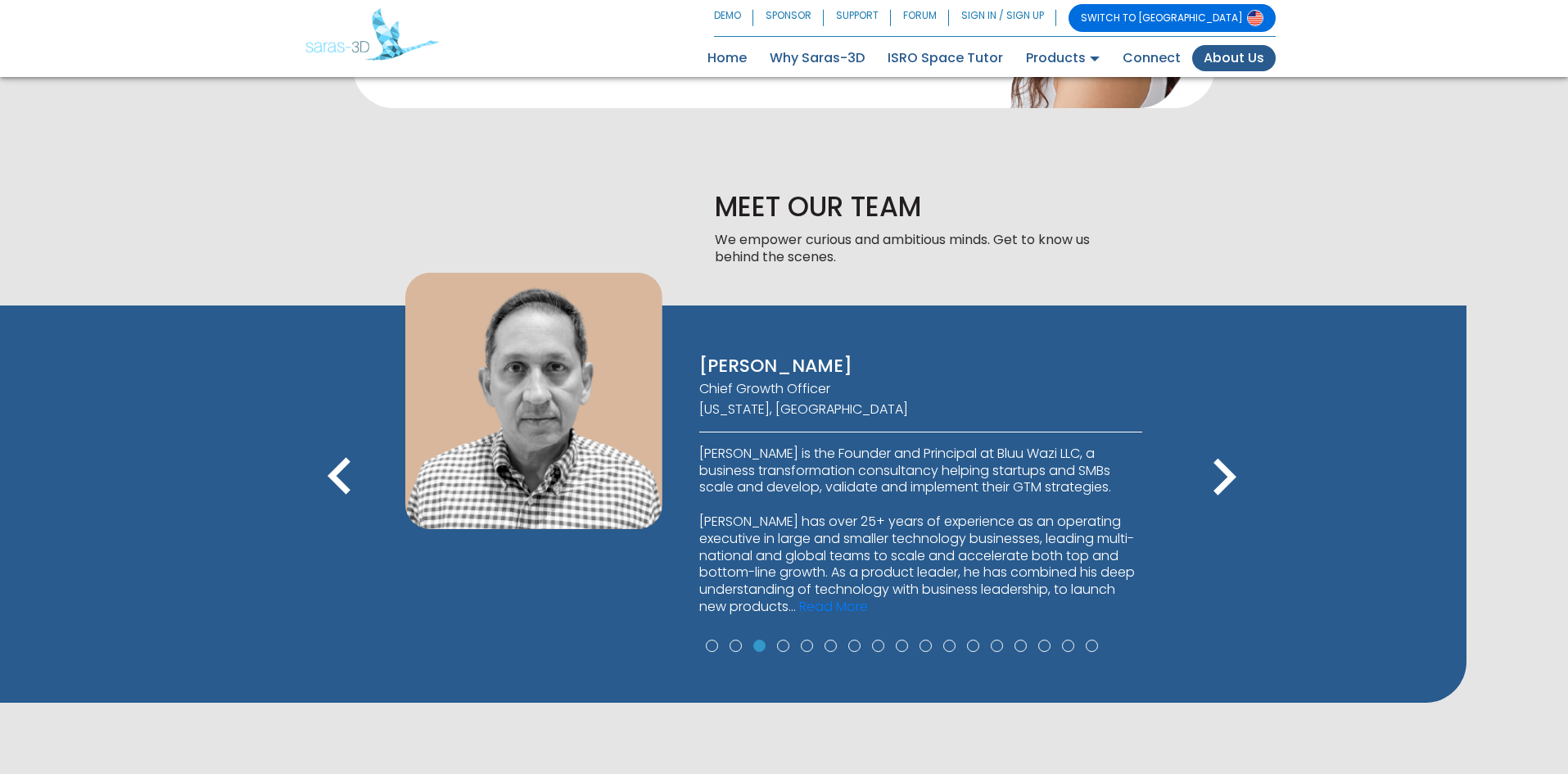
click at [345, 460] on icon "keyboard_arrow_left" at bounding box center [340, 478] width 74 height 74
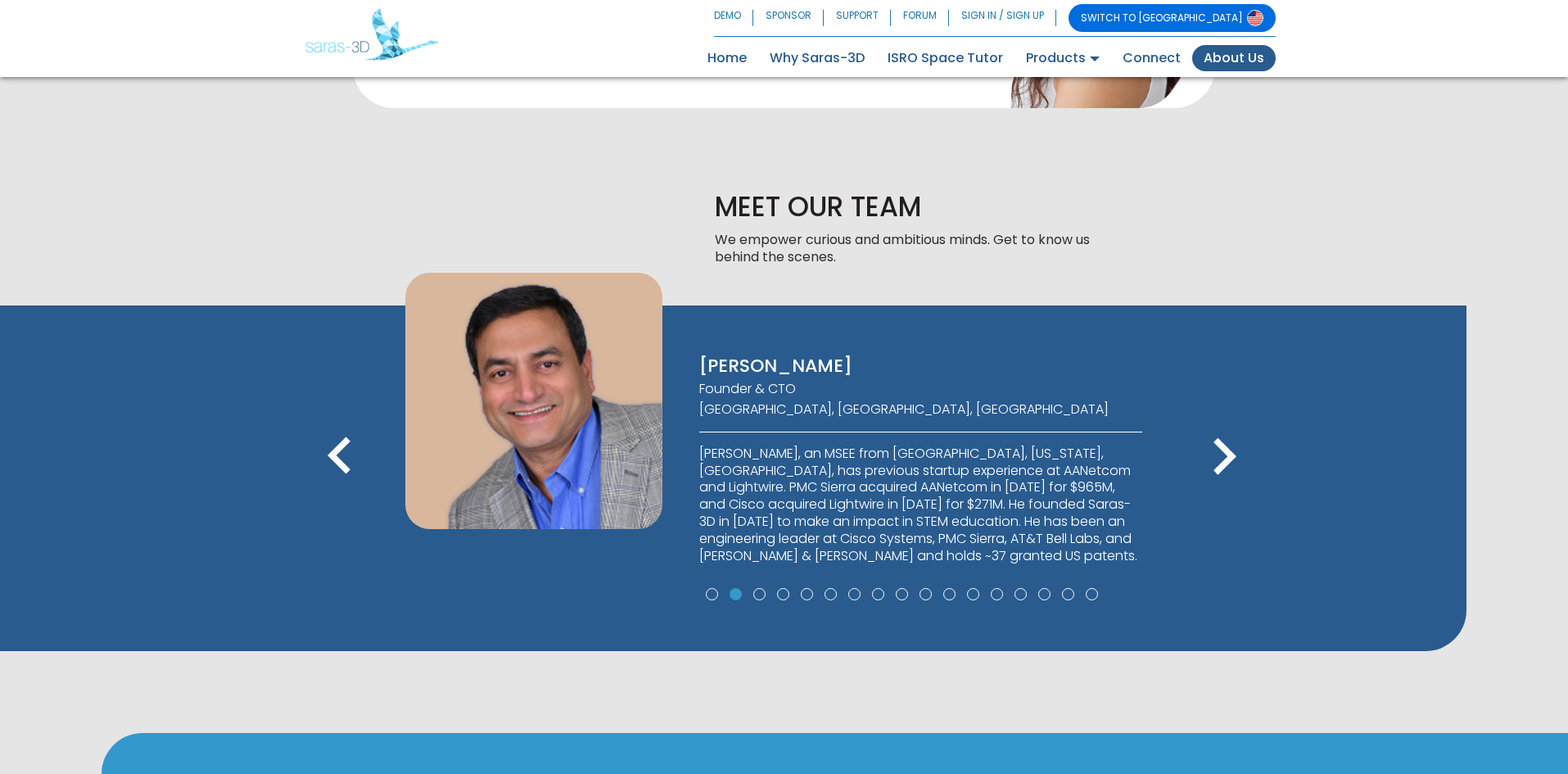
click at [345, 460] on icon "keyboard_arrow_left" at bounding box center [340, 458] width 74 height 74
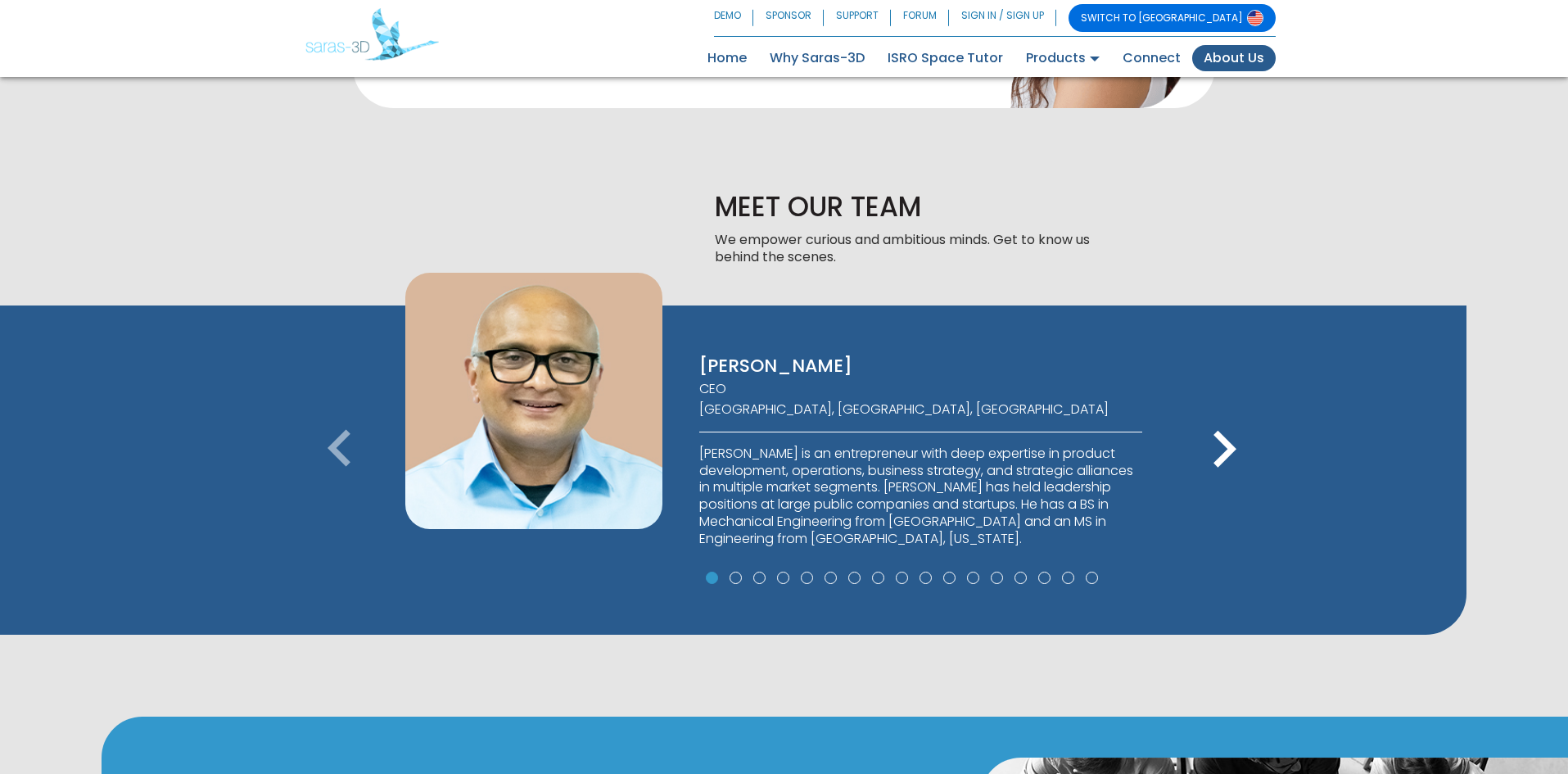
click at [345, 460] on icon "keyboard_arrow_left" at bounding box center [340, 450] width 74 height 74
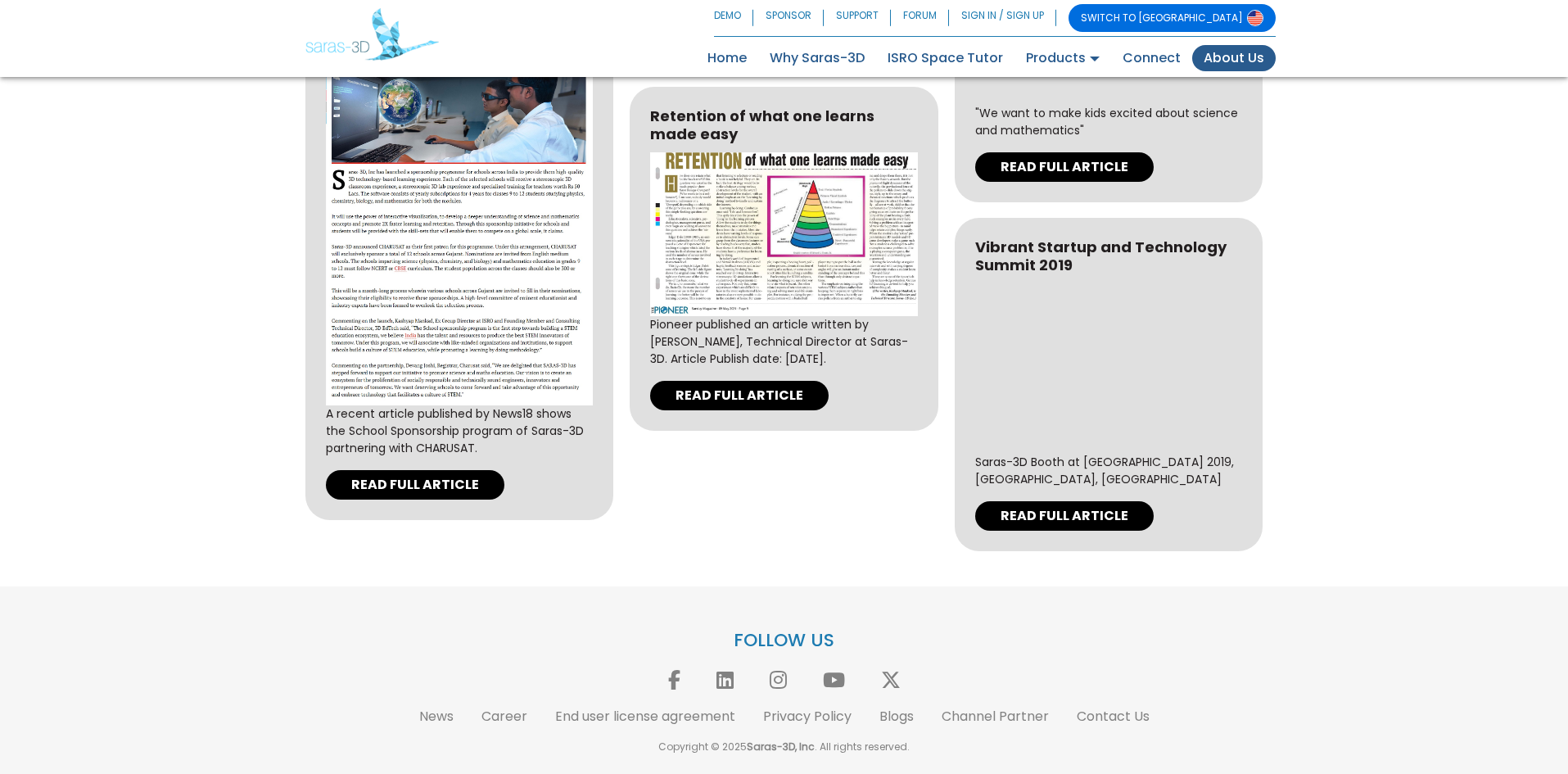
scroll to position [5127, 0]
